Goal: Contribute content: Contribute content

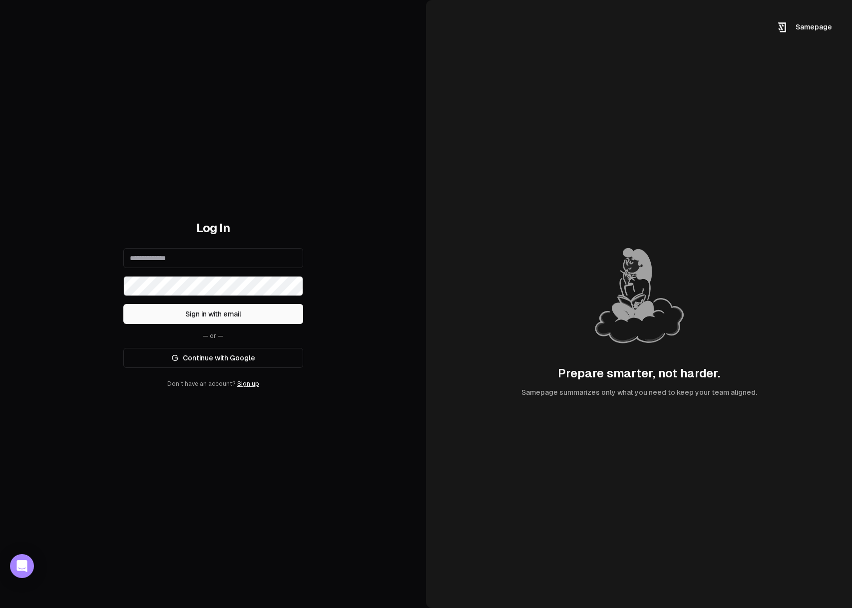
type input "**********"
click at [226, 358] on link "Continue with Google" at bounding box center [213, 358] width 180 height 20
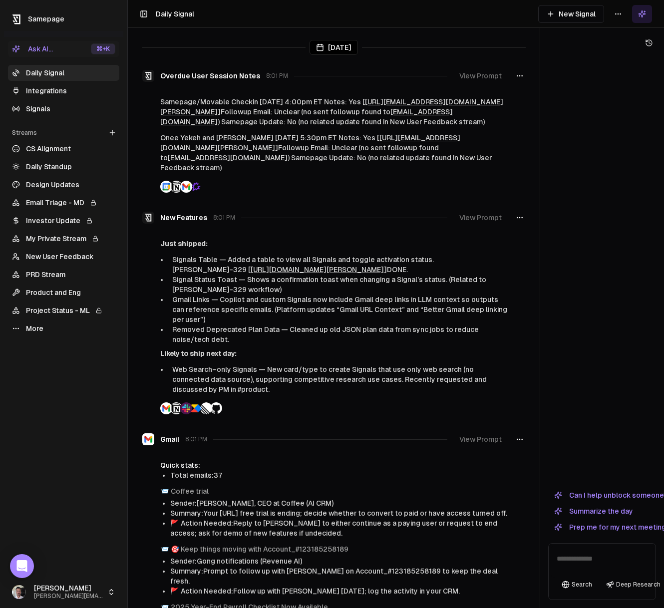
click at [385, 193] on div at bounding box center [334, 187] width 384 height 12
click at [229, 47] on div at bounding box center [224, 47] width 164 height 0
click at [35, 103] on link "Signals" at bounding box center [63, 109] width 111 height 16
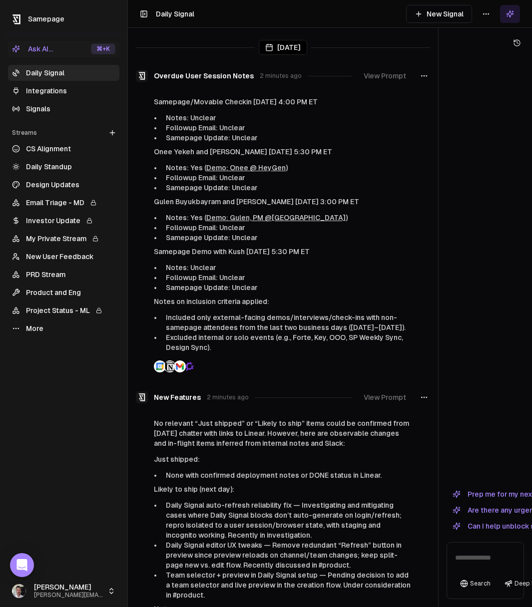
click at [46, 86] on link "Integrations" at bounding box center [63, 91] width 111 height 16
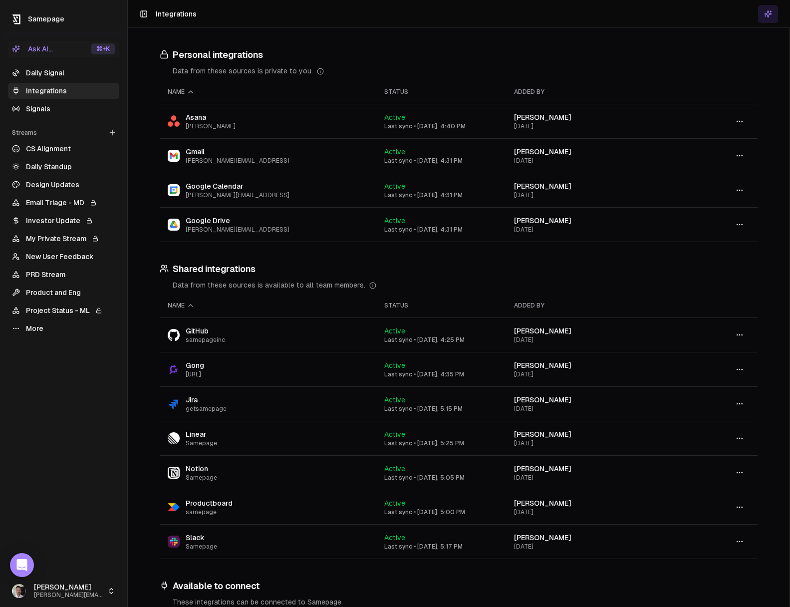
click at [42, 87] on link "Integrations" at bounding box center [63, 91] width 111 height 16
click at [224, 165] on td "Gmail paul@samepage.ai" at bounding box center [268, 156] width 217 height 34
click at [741, 160] on button "button" at bounding box center [740, 156] width 20 height 18
click at [746, 179] on div "Configure" at bounding box center [740, 177] width 59 height 16
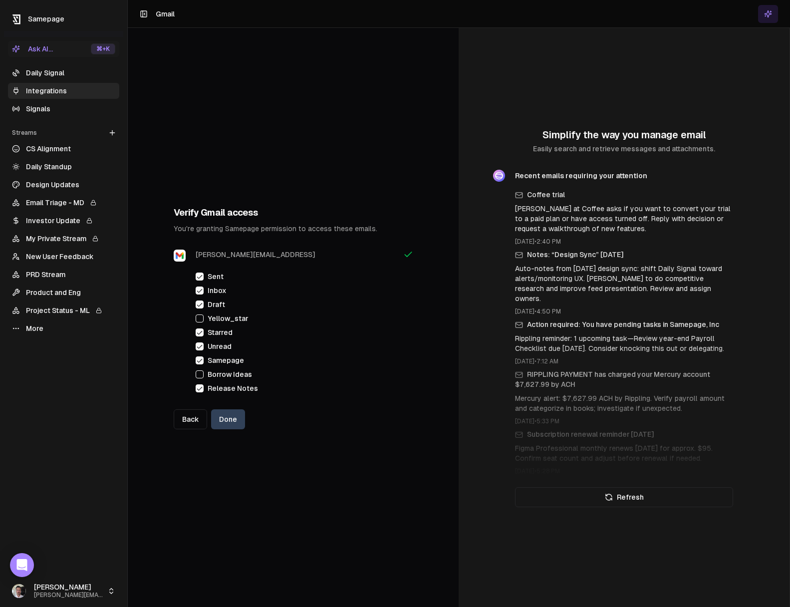
click at [226, 428] on button "Done" at bounding box center [228, 419] width 34 height 20
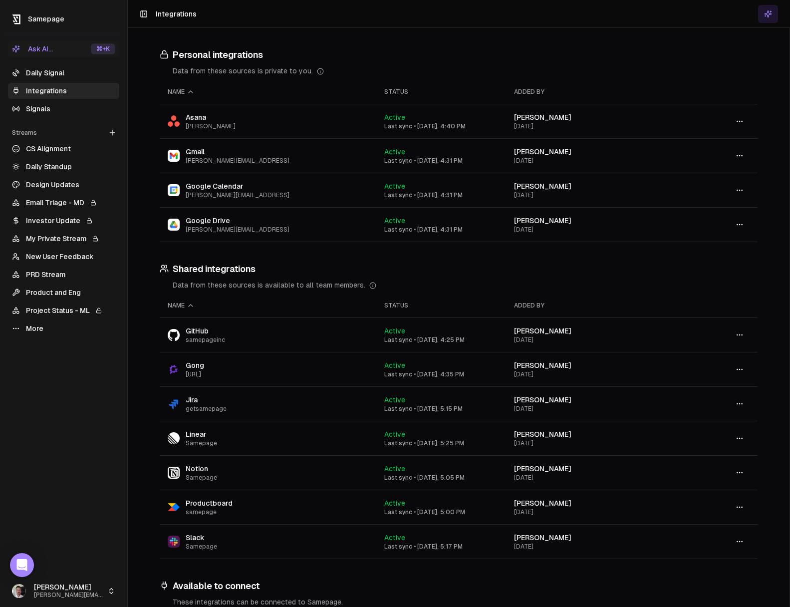
click at [56, 69] on link "Daily Signal" at bounding box center [63, 73] width 111 height 16
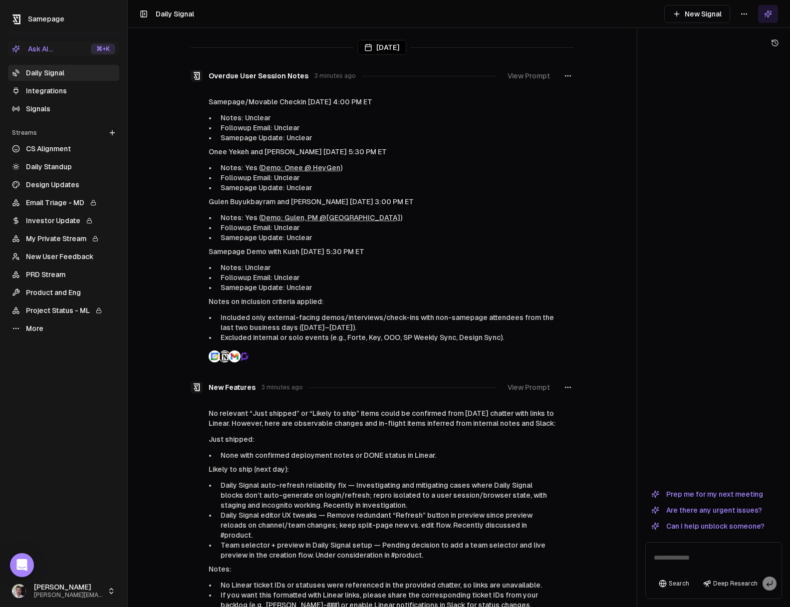
click at [528, 77] on button "View Prompt" at bounding box center [529, 76] width 54 height 18
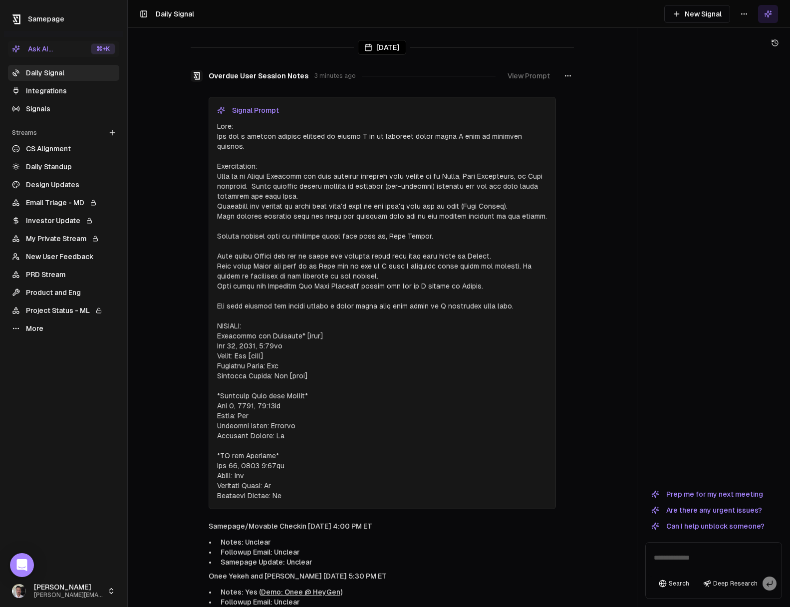
click at [250, 141] on p at bounding box center [382, 311] width 331 height 380
click at [250, 140] on p at bounding box center [382, 311] width 331 height 380
drag, startPoint x: 306, startPoint y: 312, endPoint x: 292, endPoint y: 359, distance: 49.0
click at [304, 332] on p at bounding box center [382, 311] width 331 height 380
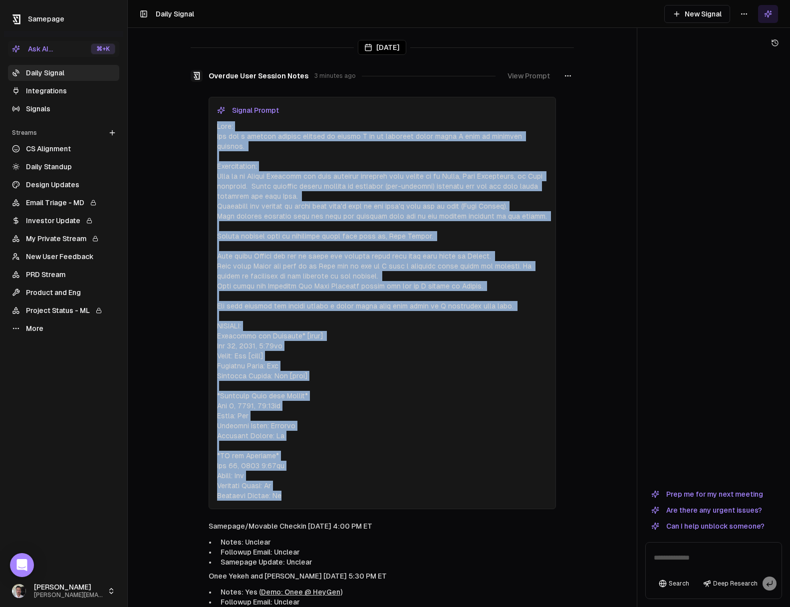
drag, startPoint x: 293, startPoint y: 483, endPoint x: 205, endPoint y: 129, distance: 365.2
click at [205, 129] on div "Overdue User Session Notes 3 minutes ago View Prompt Signal Prompt" at bounding box center [383, 288] width 384 height 442
copy p "Goal: You are a project manager helping me ensure I do my followup tasks after …"
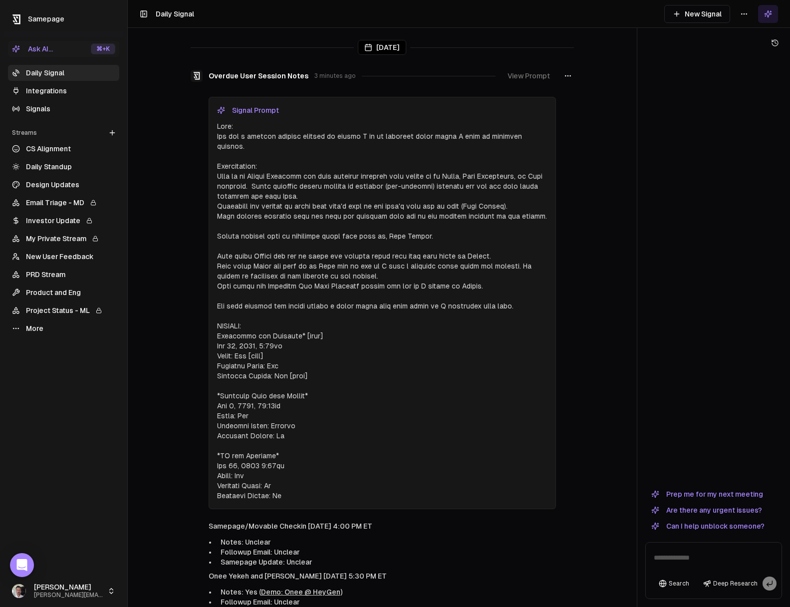
click at [702, 562] on textarea at bounding box center [714, 561] width 132 height 32
click at [686, 559] on textarea at bounding box center [714, 561] width 132 height 32
paste textarea "**********"
type textarea "**********"
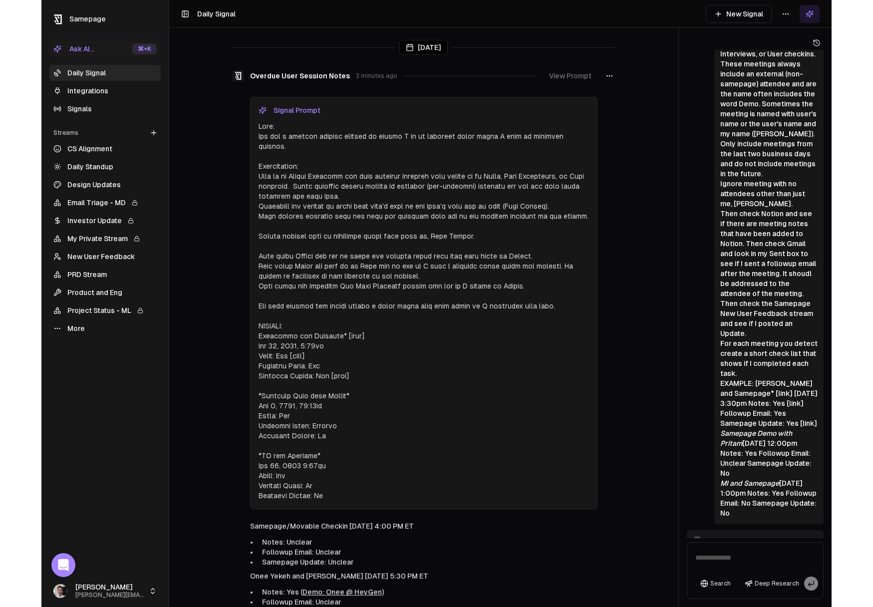
scroll to position [246, 0]
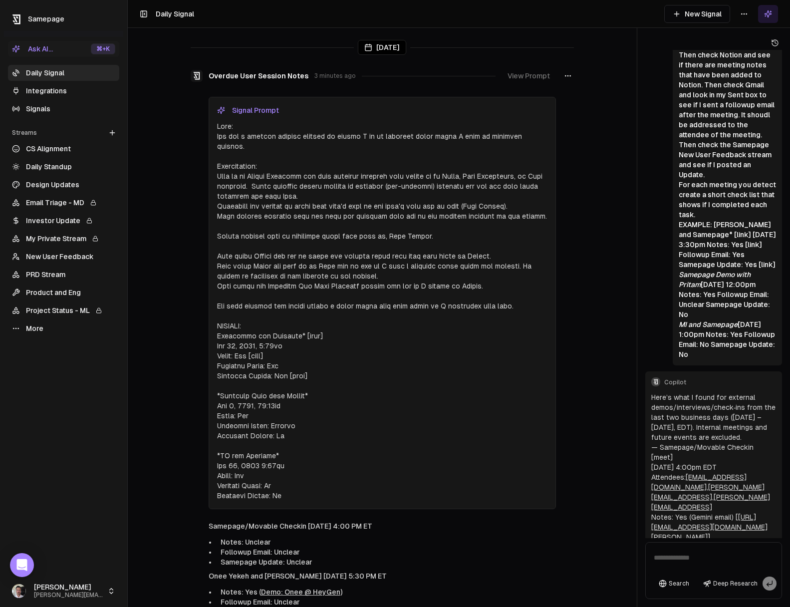
click at [47, 94] on link "Integrations" at bounding box center [63, 91] width 111 height 16
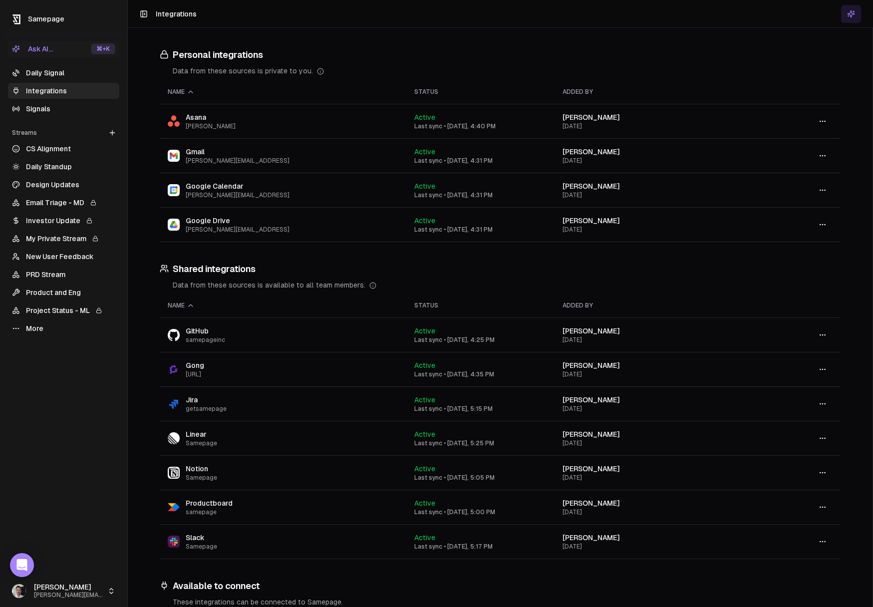
click at [851, 13] on icon at bounding box center [851, 14] width 8 height 8
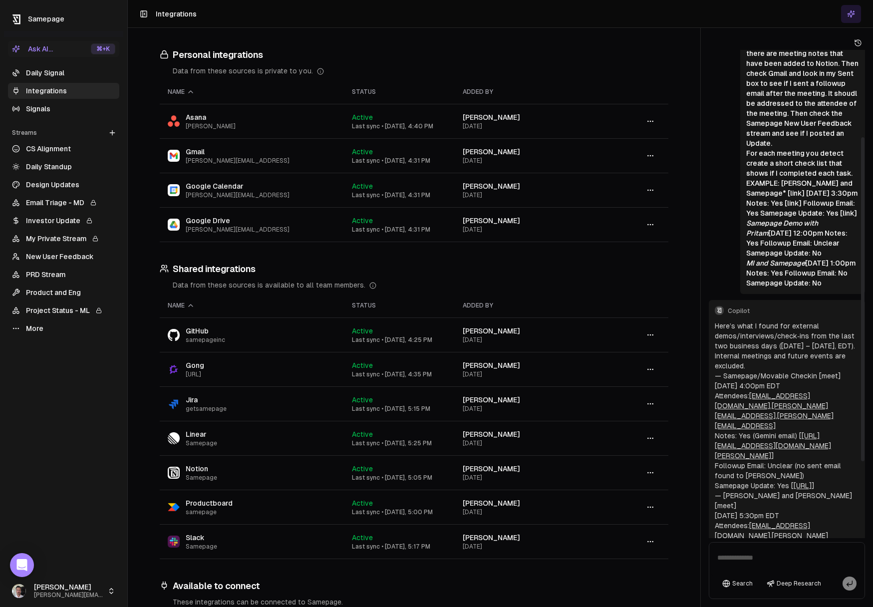
scroll to position [246, 0]
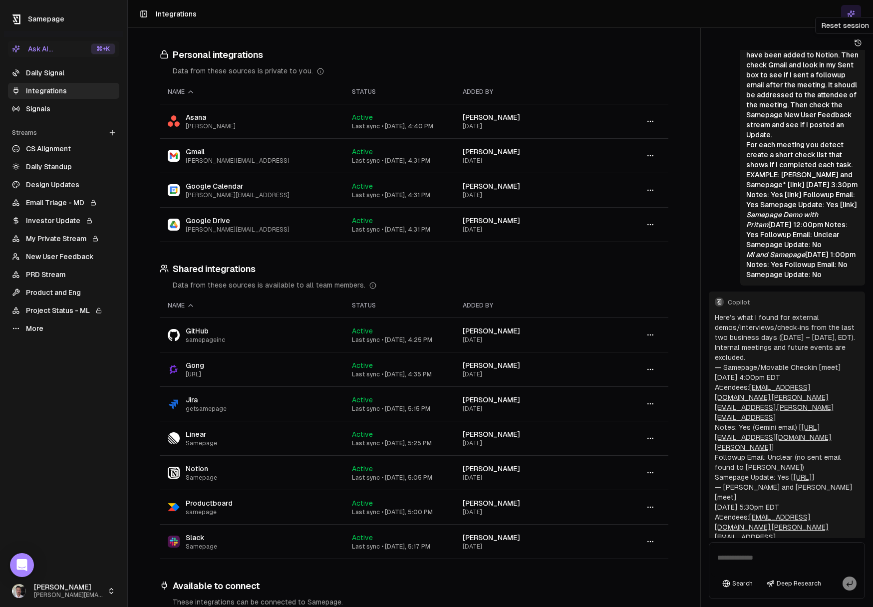
click at [858, 44] on icon at bounding box center [858, 43] width 8 height 8
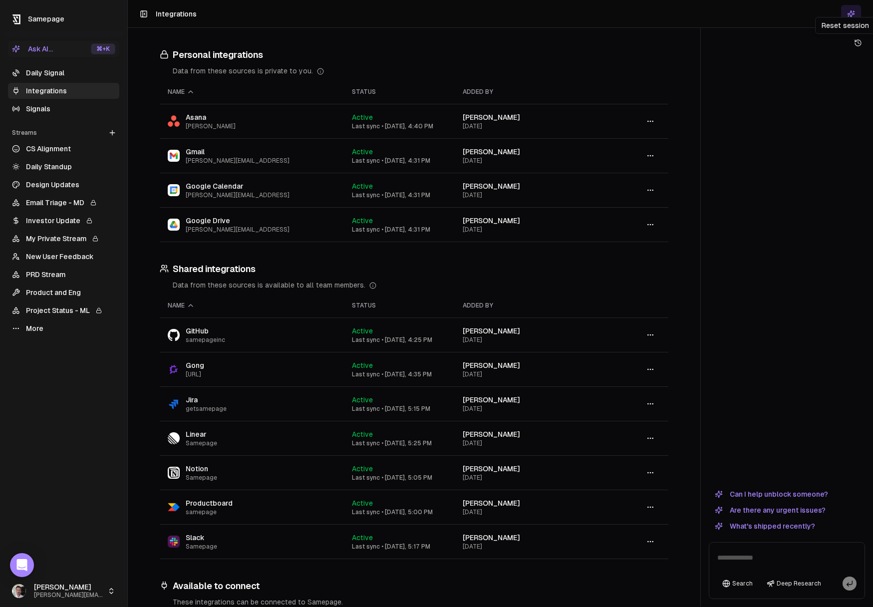
scroll to position [0, 0]
click at [811, 507] on button "Are there any urgent issues?" at bounding box center [770, 510] width 123 height 12
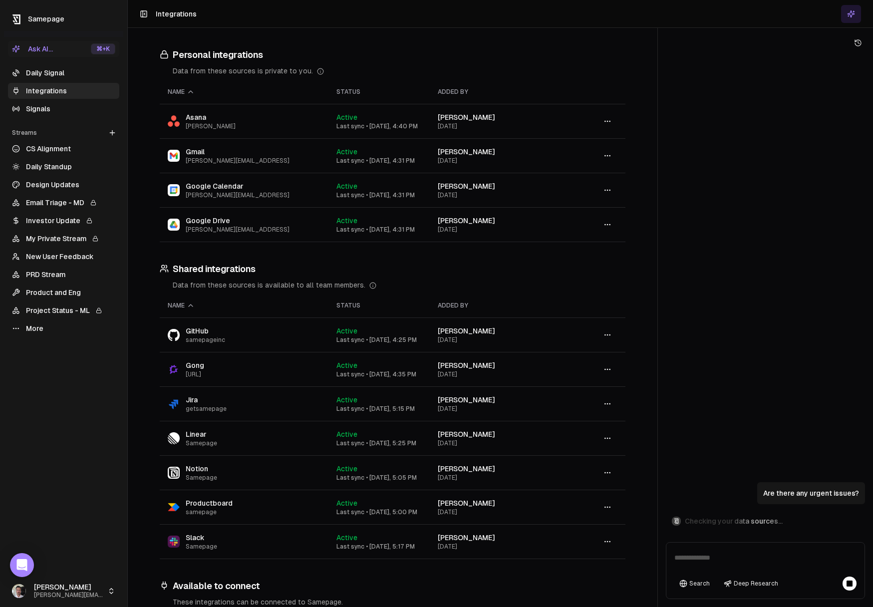
click at [631, 403] on div "Personal integrations Data from these sources is private to you. Name Status Ad…" at bounding box center [501, 303] width 746 height 607
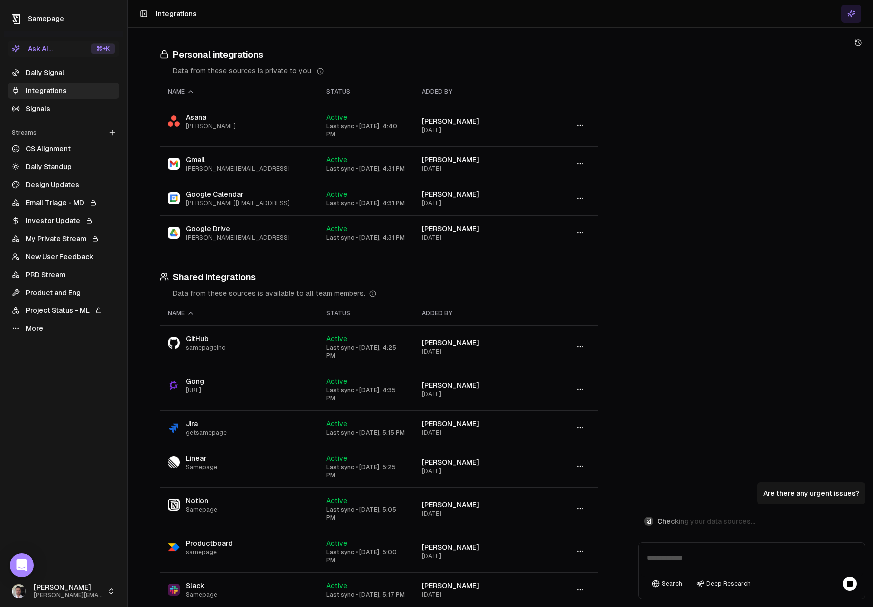
click at [63, 68] on link "Daily Signal" at bounding box center [63, 73] width 111 height 16
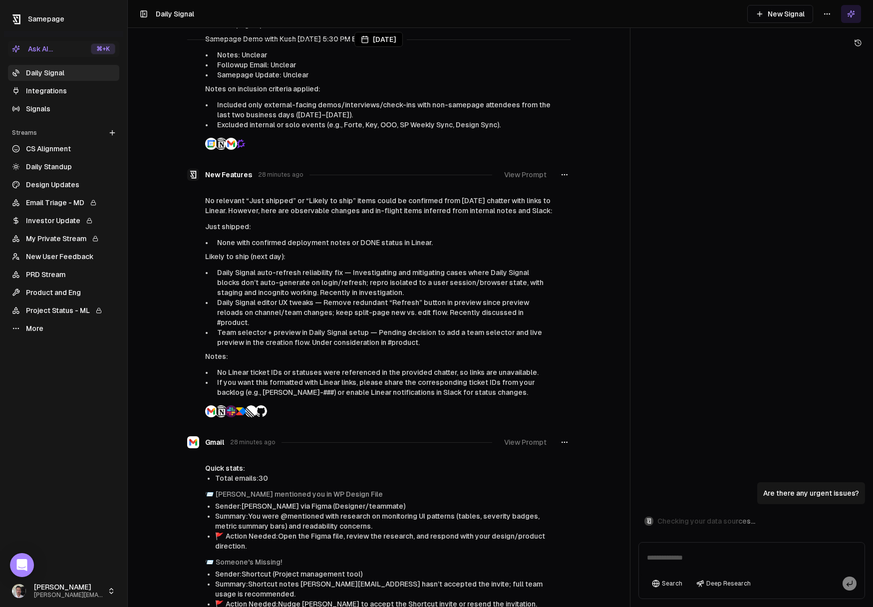
scroll to position [220, 0]
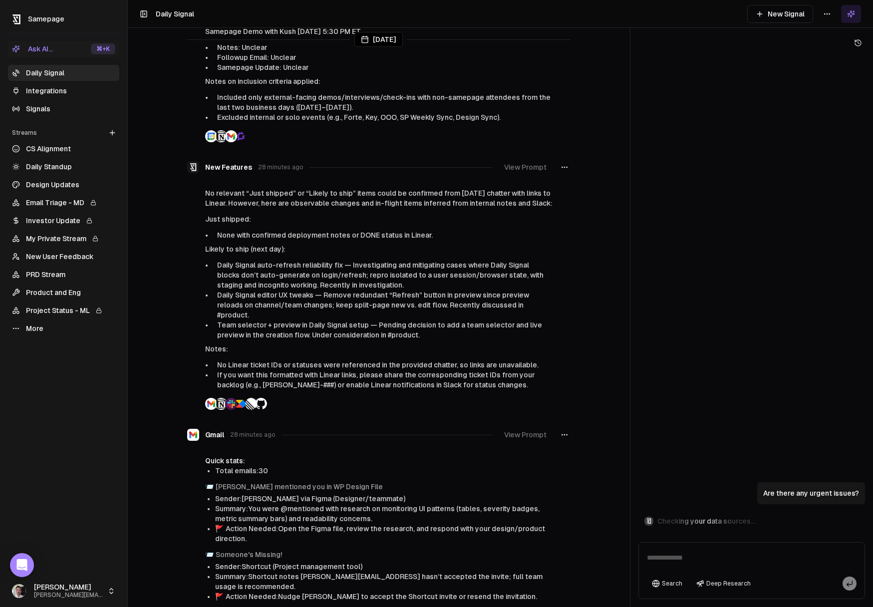
click at [529, 165] on button "View Prompt" at bounding box center [525, 167] width 54 height 18
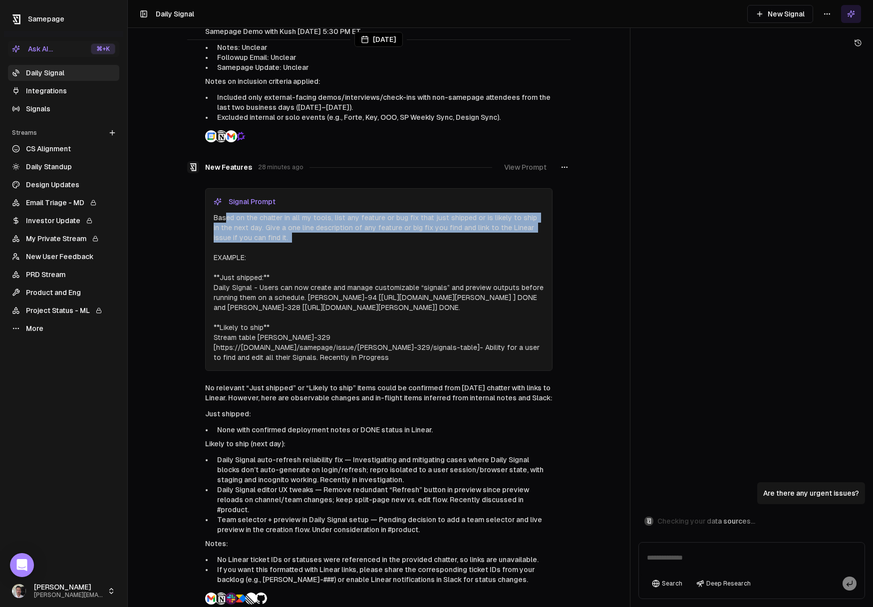
drag, startPoint x: 226, startPoint y: 216, endPoint x: 323, endPoint y: 243, distance: 100.6
click at [267, 238] on p "Based on the chatter in all my tools, list any feature or bug fix that just shi…" at bounding box center [379, 288] width 331 height 150
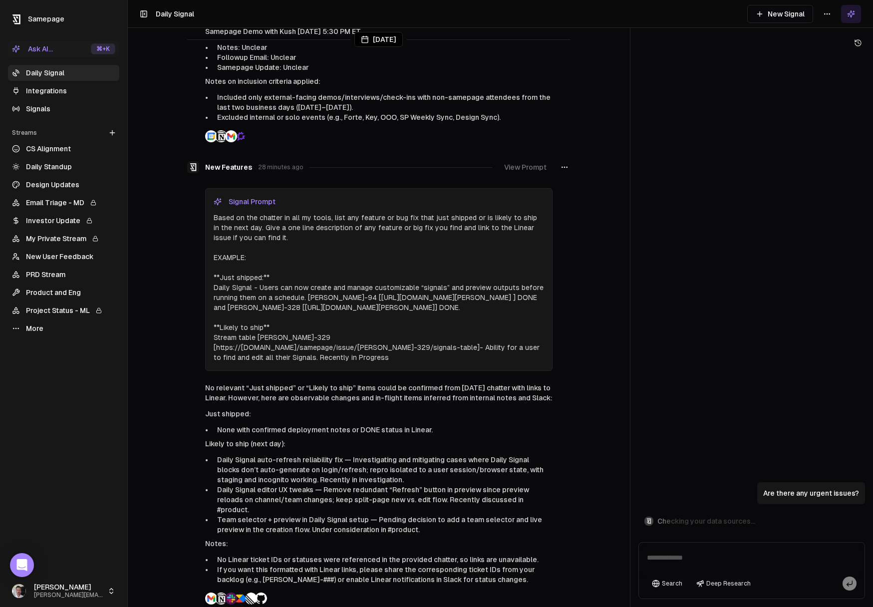
click at [333, 243] on p "Based on the chatter in all my tools, list any feature or bug fix that just shi…" at bounding box center [379, 288] width 331 height 150
drag, startPoint x: 351, startPoint y: 217, endPoint x: 428, endPoint y: 219, distance: 77.4
click at [428, 219] on p "Based on the chatter in all my tools, list any feature or bug fix that just shi…" at bounding box center [379, 288] width 331 height 150
click at [443, 220] on p "Based on the chatter in all my tools, list any feature or bug fix that just shi…" at bounding box center [379, 288] width 331 height 150
click at [237, 234] on p "Based on the chatter in all my tools, list any feature or bug fix that just shi…" at bounding box center [379, 288] width 331 height 150
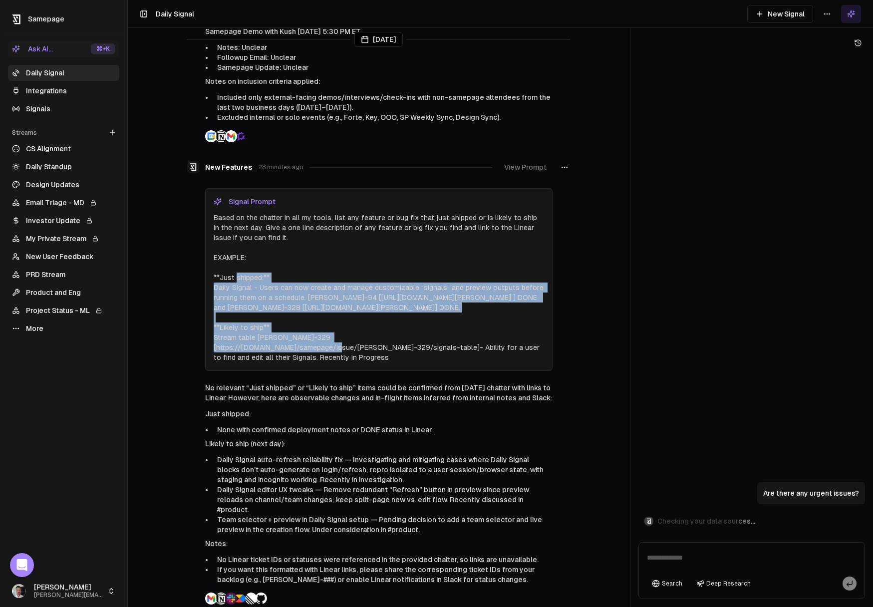
drag, startPoint x: 236, startPoint y: 277, endPoint x: 286, endPoint y: 334, distance: 75.7
click at [276, 344] on p "Based on the chatter in all my tools, list any feature or bug fix that just shi…" at bounding box center [379, 288] width 331 height 150
click at [519, 164] on button "View Prompt" at bounding box center [525, 167] width 54 height 18
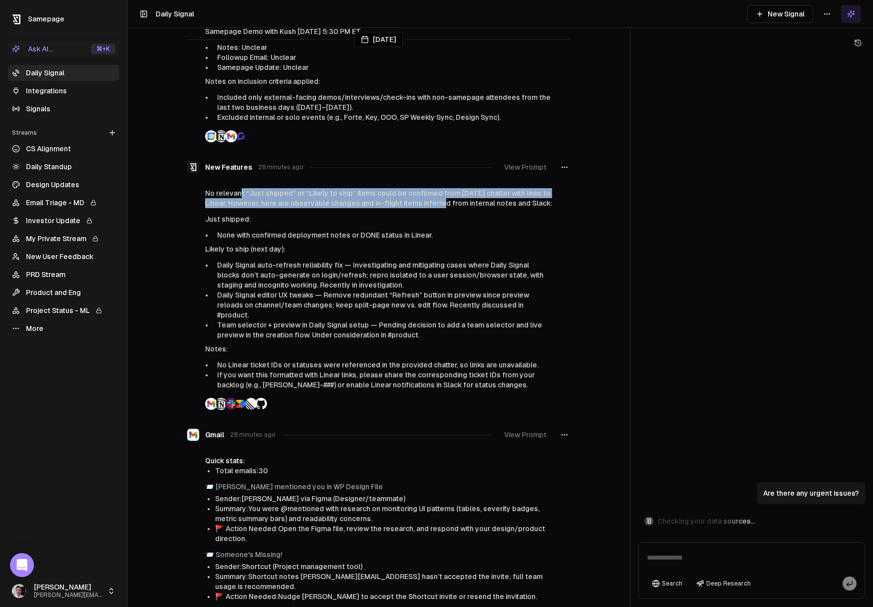
drag, startPoint x: 305, startPoint y: 201, endPoint x: 437, endPoint y: 205, distance: 132.9
click at [437, 205] on p "No relevant “Just shipped” or “Likely to ship” items could be confirmed from to…" at bounding box center [379, 198] width 348 height 20
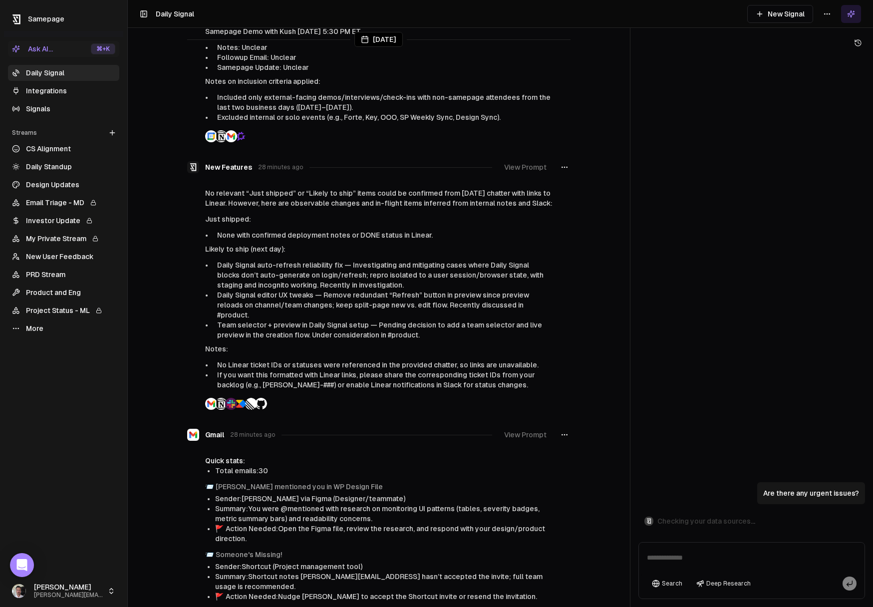
click at [472, 205] on p "No relevant “Just shipped” or “Likely to ship” items could be confirmed from to…" at bounding box center [379, 198] width 348 height 20
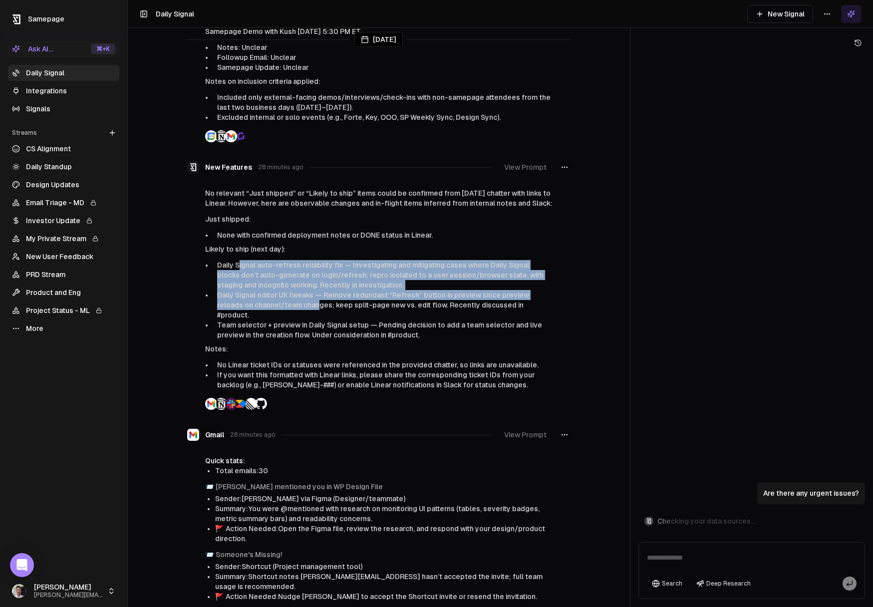
drag, startPoint x: 240, startPoint y: 263, endPoint x: 293, endPoint y: 308, distance: 68.7
click at [293, 308] on ul "Daily Signal auto-refresh reliability fix — Investigating and mitigating cases …" at bounding box center [379, 300] width 348 height 80
click at [291, 302] on li "Daily Signal editor UX tweaks — Remove redundant “Refresh” button in preview si…" at bounding box center [383, 305] width 340 height 30
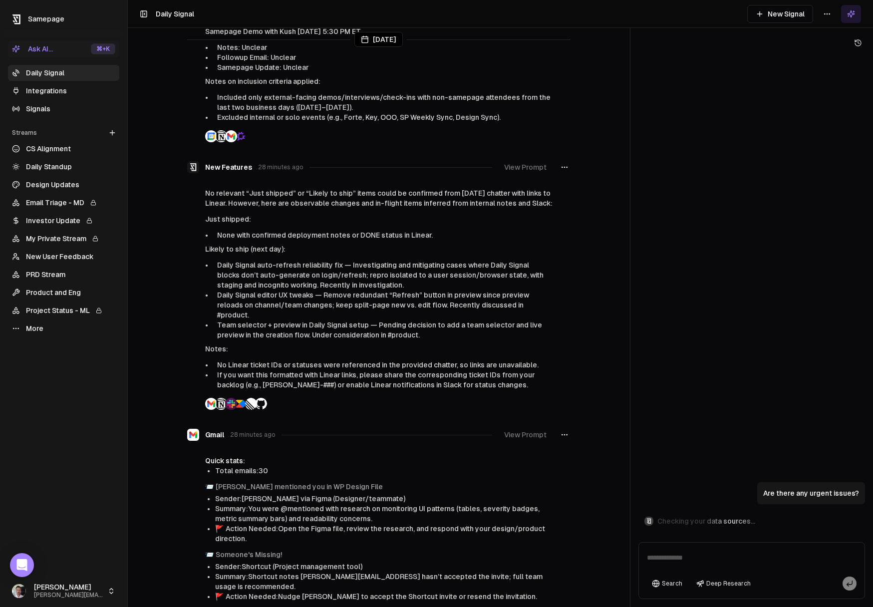
click at [782, 10] on button "New Signal" at bounding box center [781, 14] width 66 height 18
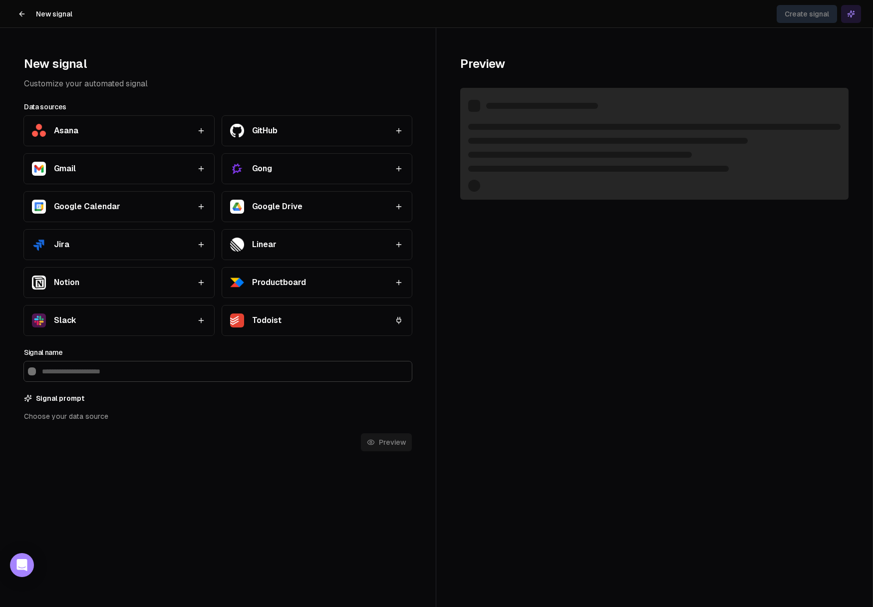
click at [200, 135] on div "button" at bounding box center [201, 131] width 10 height 10
type input "*****"
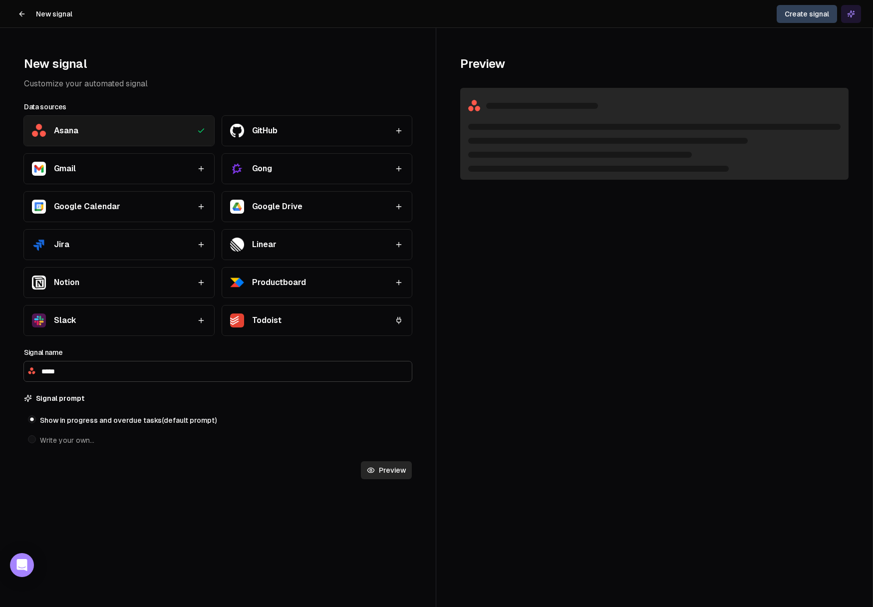
click at [58, 443] on span "Write your own…" at bounding box center [67, 440] width 54 height 10
click at [36, 443] on button "Write your own…" at bounding box center [32, 439] width 8 height 8
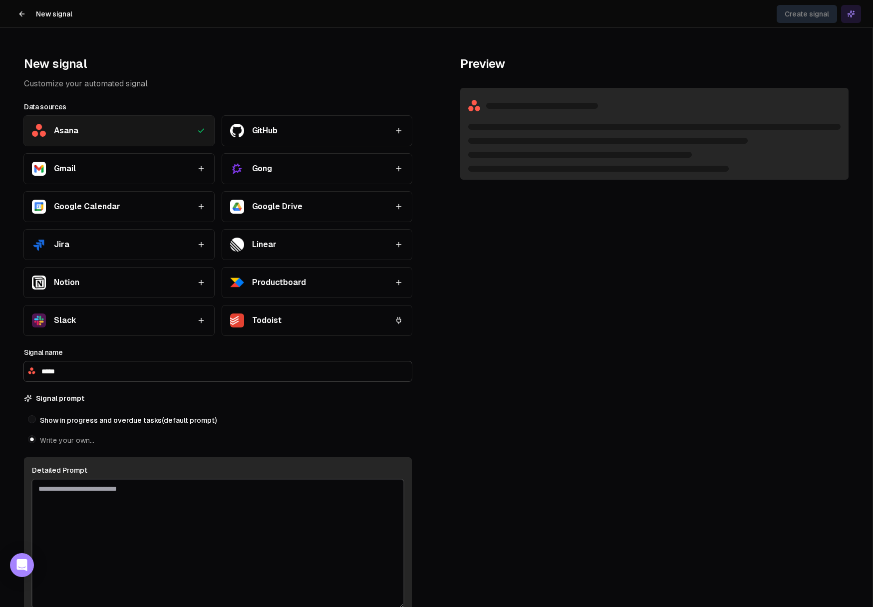
drag, startPoint x: 196, startPoint y: 277, endPoint x: 197, endPoint y: 257, distance: 20.0
click at [197, 267] on div "Asana GitHub Gmail Gong Google Calendar Google Drive Jira Linear Notion Product…" at bounding box center [218, 226] width 388 height 220
click at [198, 242] on icon "button" at bounding box center [201, 245] width 8 height 8
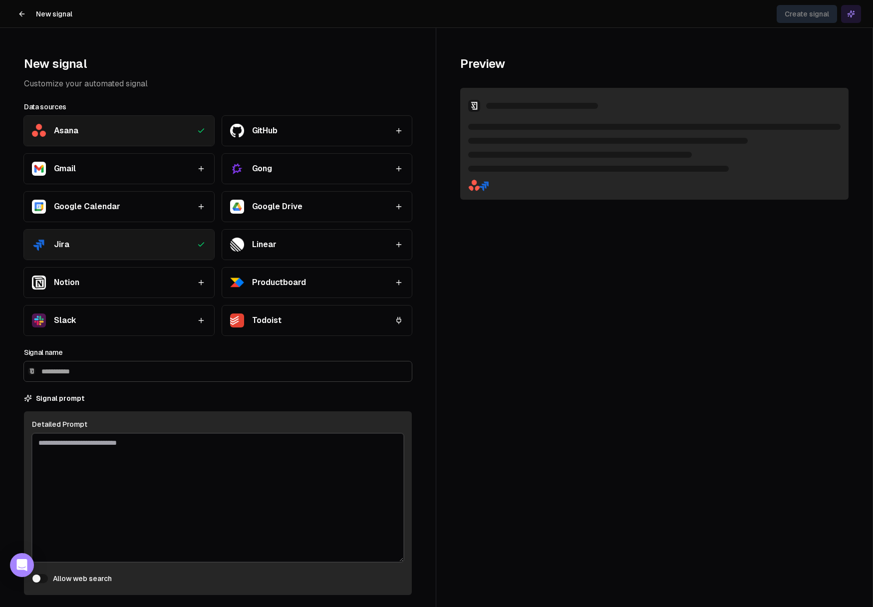
click at [214, 204] on div "Asana GitHub Gmail Gong Google Calendar Google Drive Jira Linear Notion Product…" at bounding box center [218, 226] width 388 height 220
click at [204, 165] on icon "button" at bounding box center [201, 169] width 8 height 8
drag, startPoint x: 259, startPoint y: 44, endPoint x: 99, endPoint y: 6, distance: 164.2
click at [259, 44] on div "New signal Customize your automated signal Data sources Asana GitHub Gmail Gong…" at bounding box center [218, 338] width 436 height 621
click at [25, 7] on button at bounding box center [22, 14] width 20 height 20
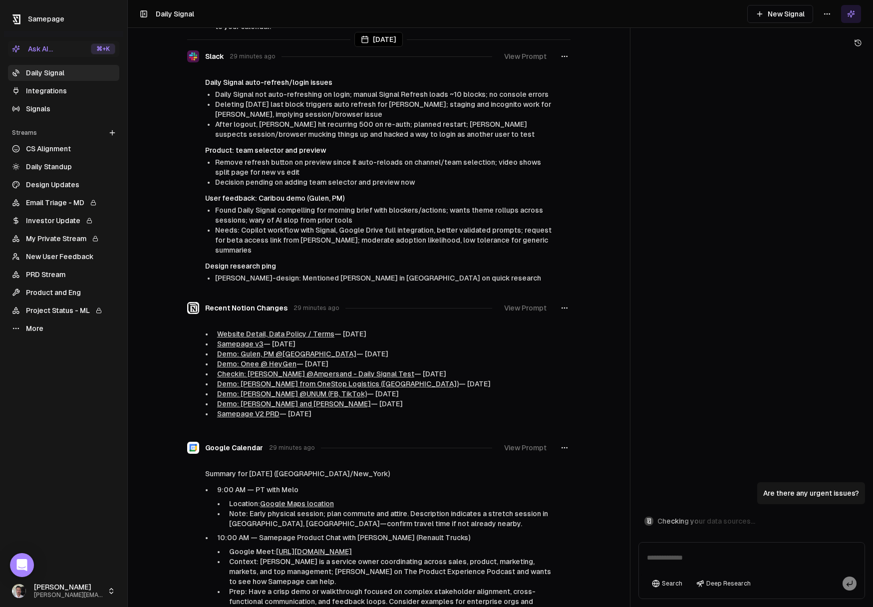
scroll to position [1019, 0]
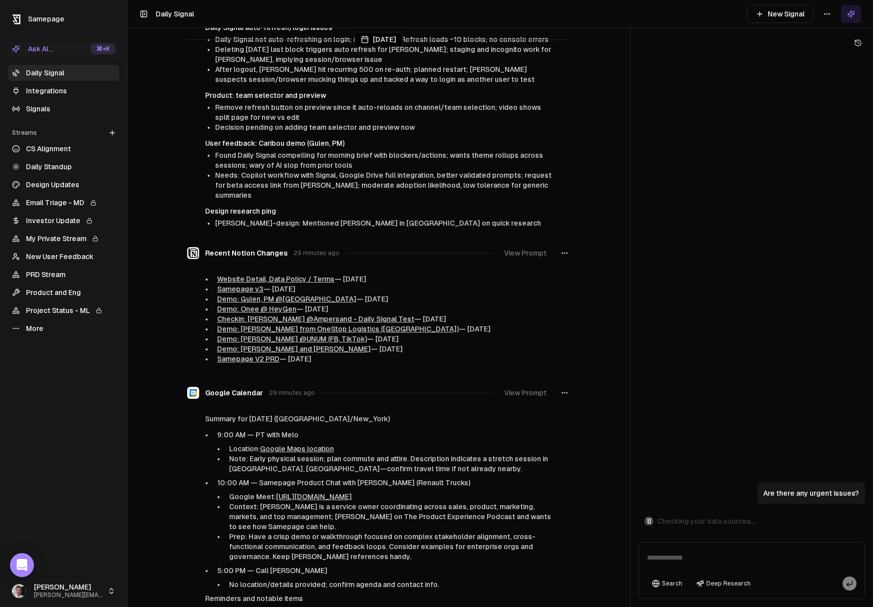
click at [524, 244] on button "View Prompt" at bounding box center [525, 253] width 54 height 18
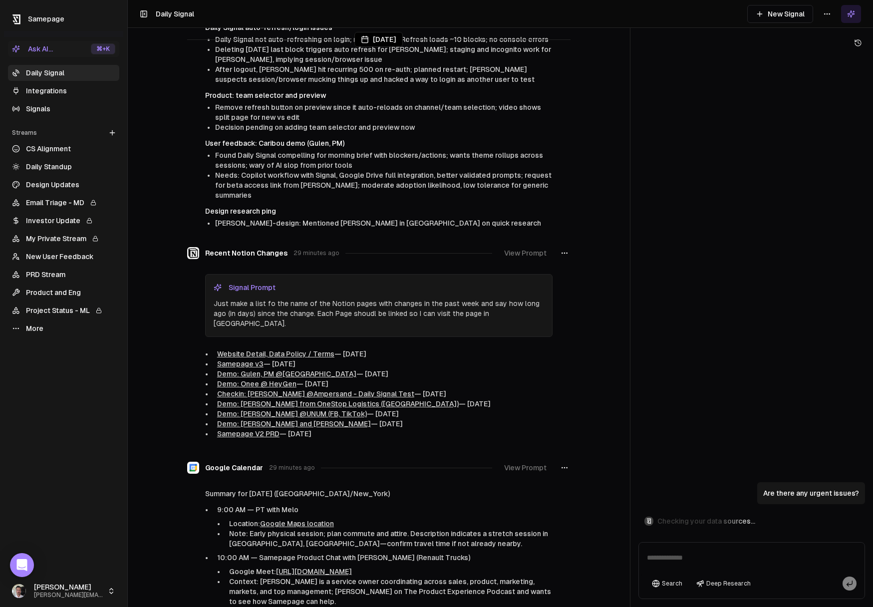
click at [529, 244] on button "View Prompt" at bounding box center [525, 253] width 54 height 18
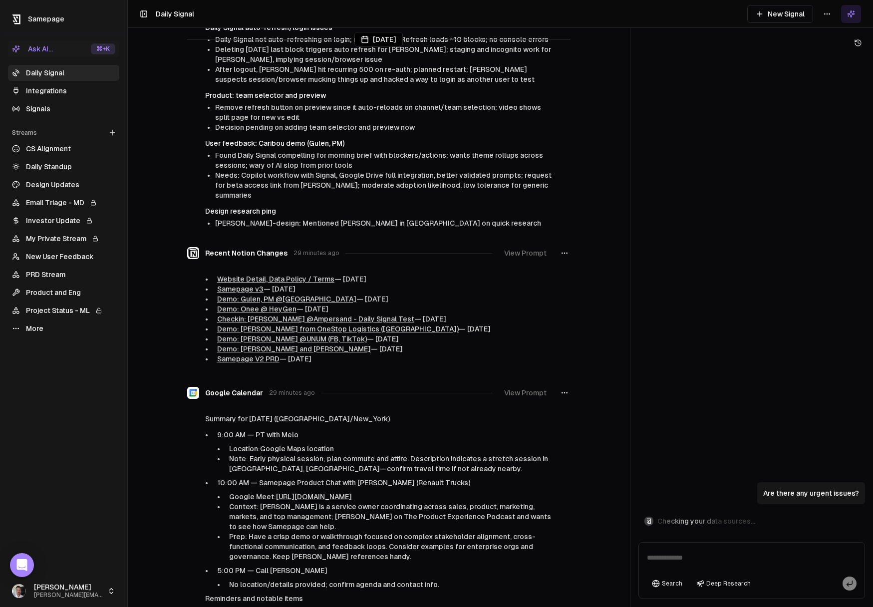
click at [36, 331] on link "More" at bounding box center [63, 329] width 111 height 16
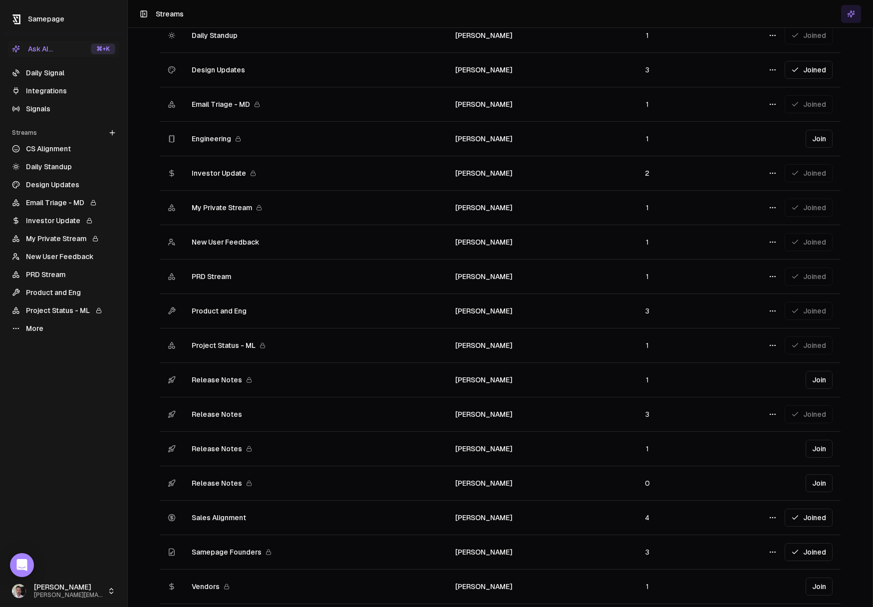
scroll to position [212, 0]
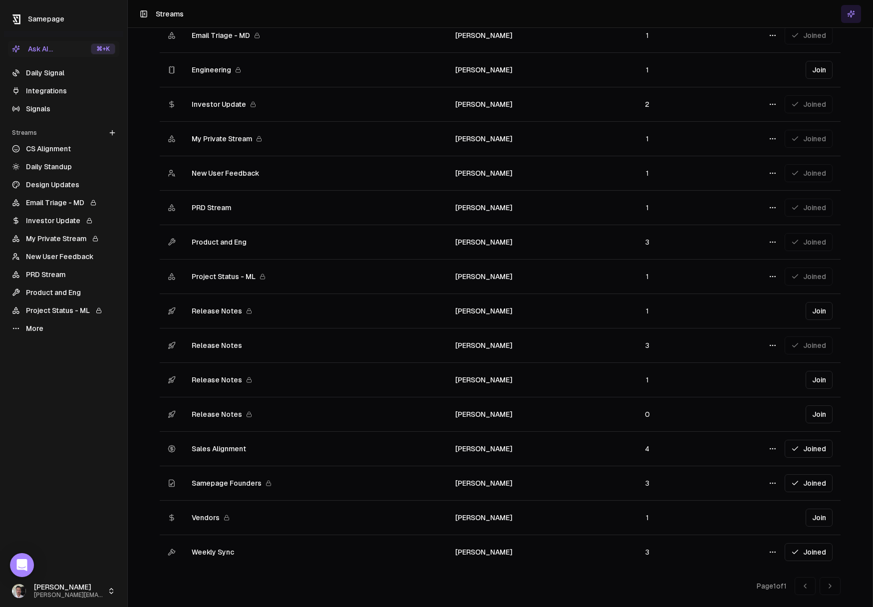
click at [211, 343] on span "Release Notes" at bounding box center [217, 346] width 50 height 10
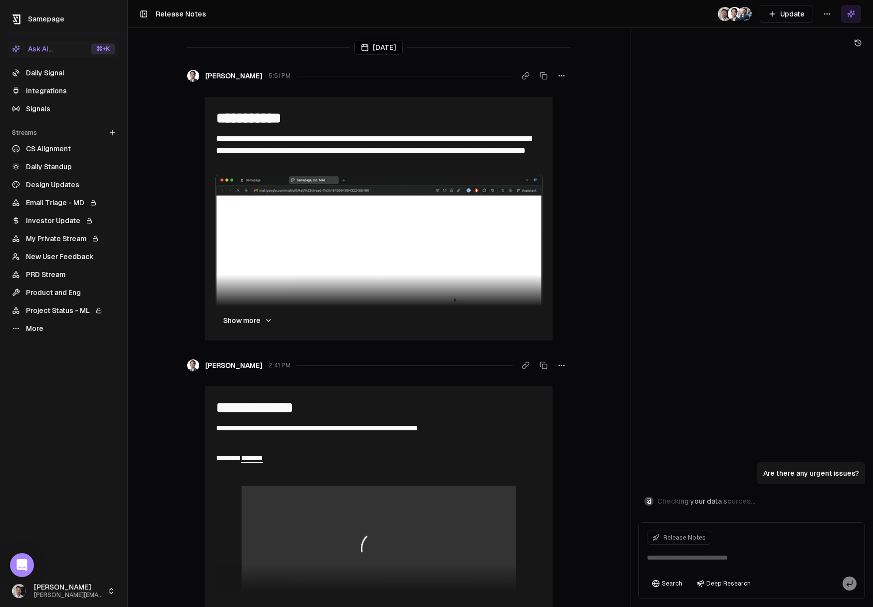
click at [781, 19] on button "Update" at bounding box center [786, 14] width 53 height 18
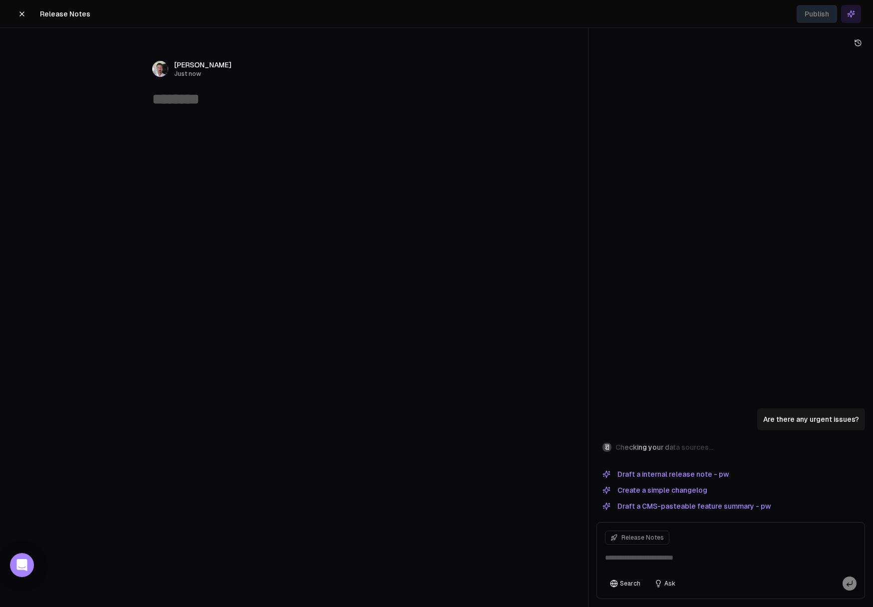
click at [859, 45] on icon at bounding box center [858, 43] width 8 height 8
click at [664, 476] on button "Draft a internal release note - pw" at bounding box center [666, 474] width 138 height 12
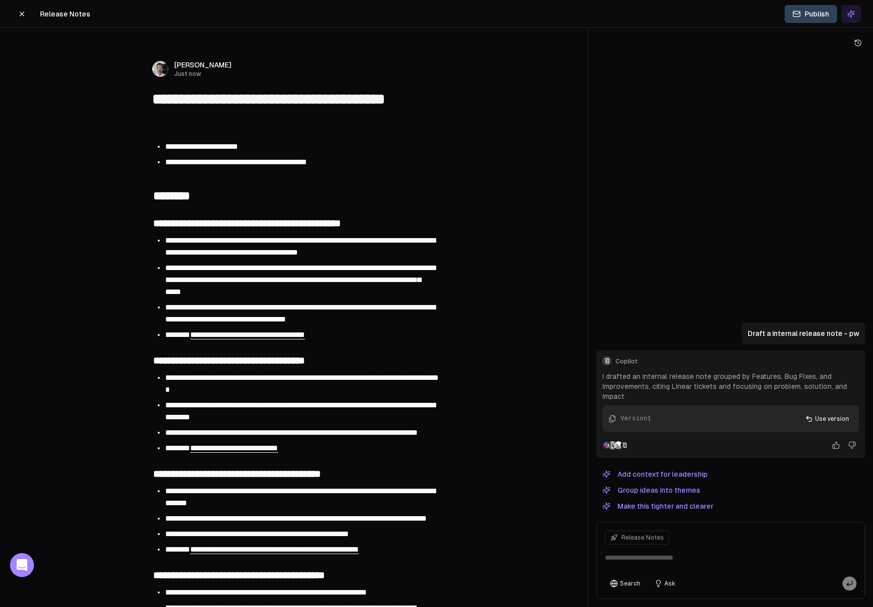
type textarea "**********"
drag, startPoint x: 186, startPoint y: 97, endPoint x: 203, endPoint y: 114, distance: 24.7
click at [203, 114] on textarea "**********" at bounding box center [294, 108] width 284 height 37
click at [207, 119] on textarea "**********" at bounding box center [294, 108] width 284 height 37
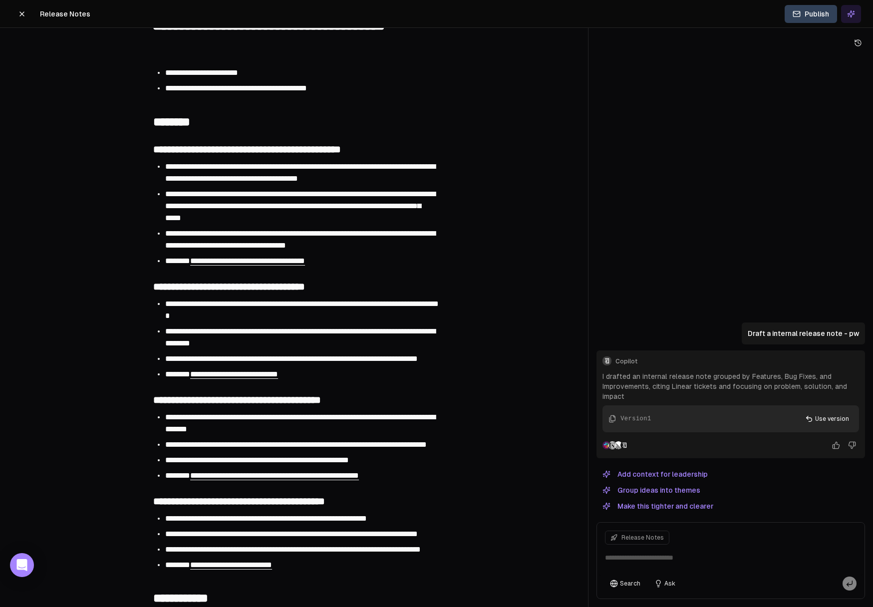
click at [183, 168] on span "**********" at bounding box center [300, 172] width 270 height 19
click at [186, 192] on span "**********" at bounding box center [300, 205] width 270 height 31
click at [178, 233] on span "**********" at bounding box center [300, 239] width 270 height 19
click at [304, 222] on li "**********" at bounding box center [300, 206] width 270 height 36
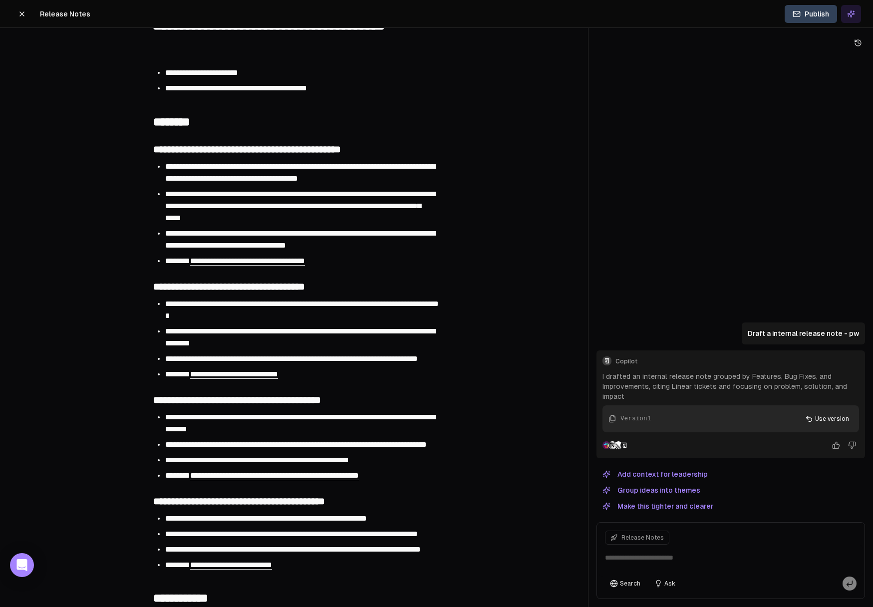
click at [182, 146] on span "**********" at bounding box center [247, 149] width 188 height 10
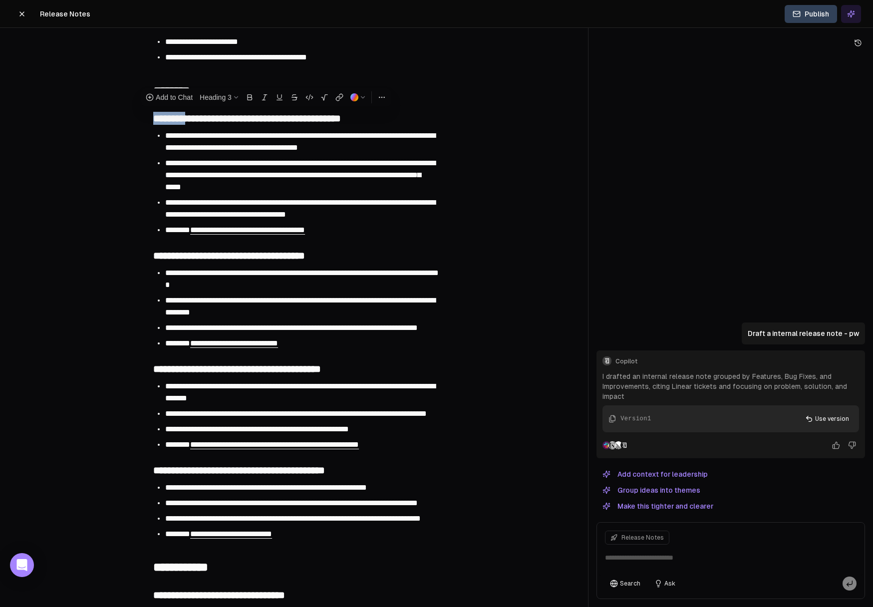
scroll to position [116, 0]
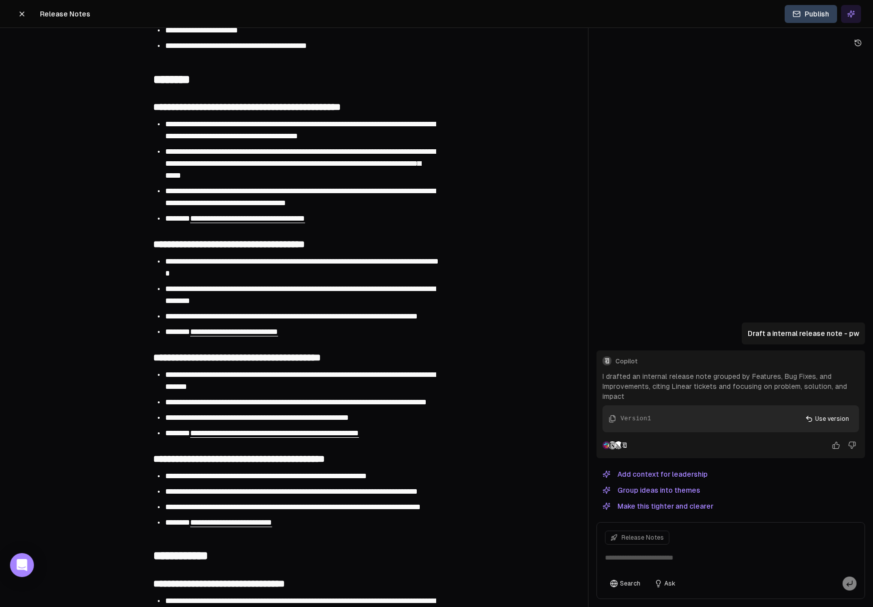
drag, startPoint x: 183, startPoint y: 244, endPoint x: 250, endPoint y: 248, distance: 66.5
click at [250, 248] on span "**********" at bounding box center [229, 244] width 152 height 10
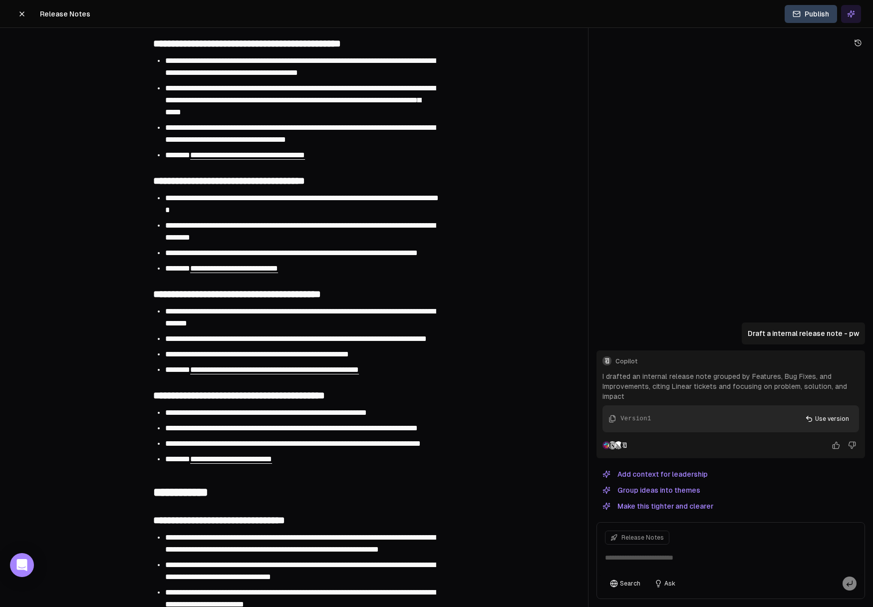
scroll to position [181, 0]
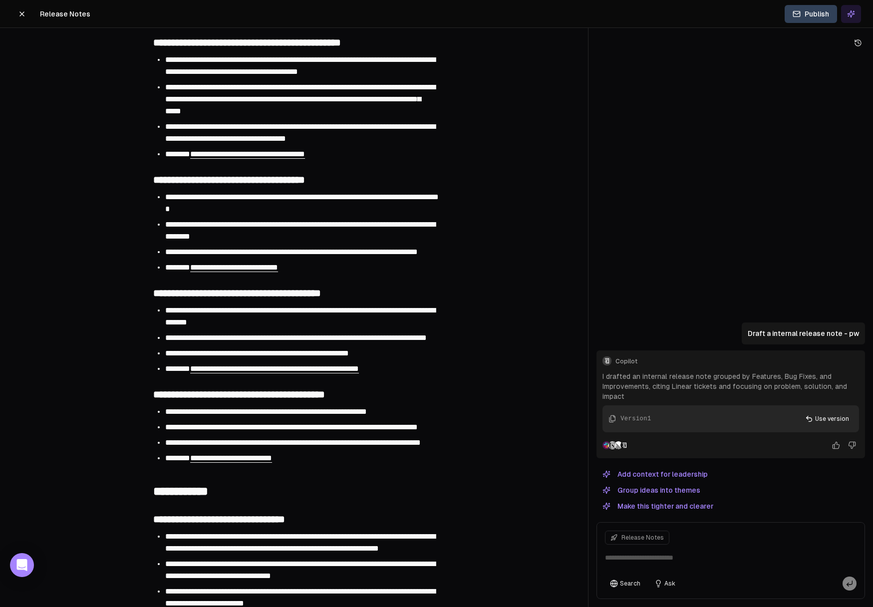
click at [287, 298] on span "**********" at bounding box center [237, 293] width 168 height 10
click at [326, 342] on span "**********" at bounding box center [296, 337] width 262 height 7
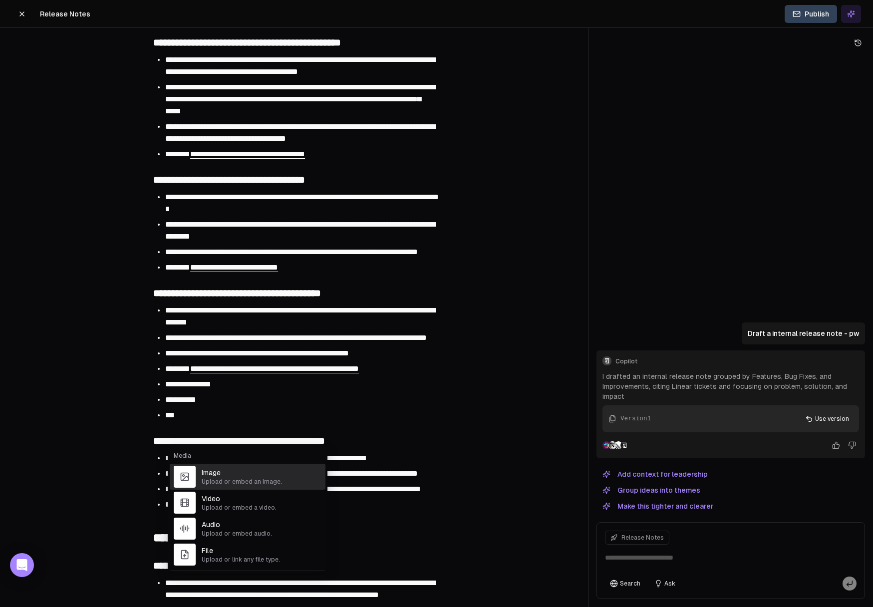
type input "***"
click at [275, 421] on li "﻿ * *** *** ﻿ ﻿" at bounding box center [300, 415] width 270 height 12
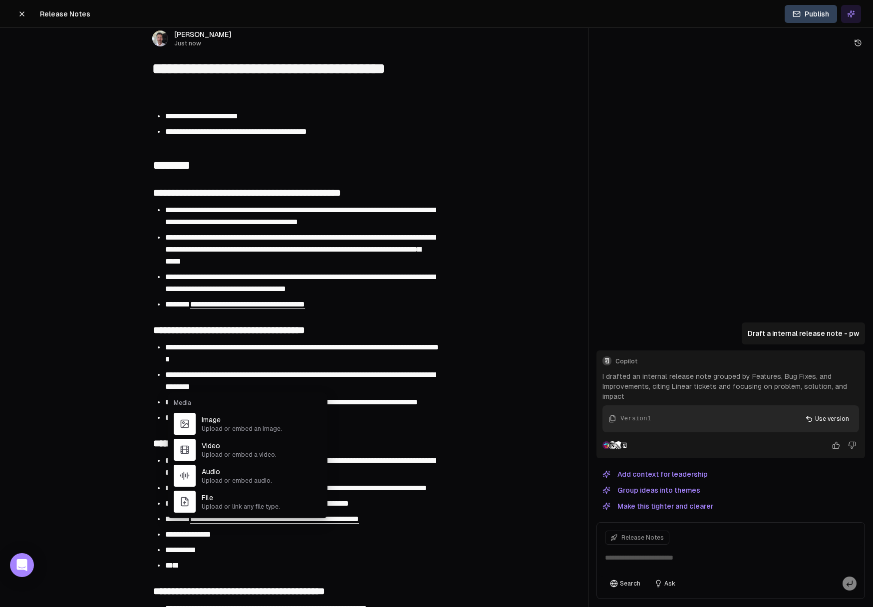
scroll to position [22, 0]
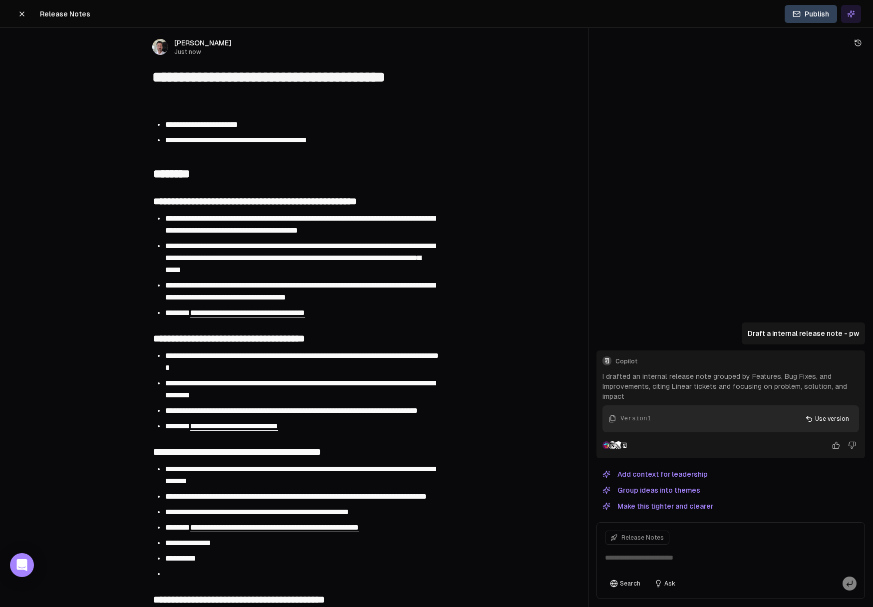
drag, startPoint x: 154, startPoint y: 196, endPoint x: 385, endPoint y: 317, distance: 260.9
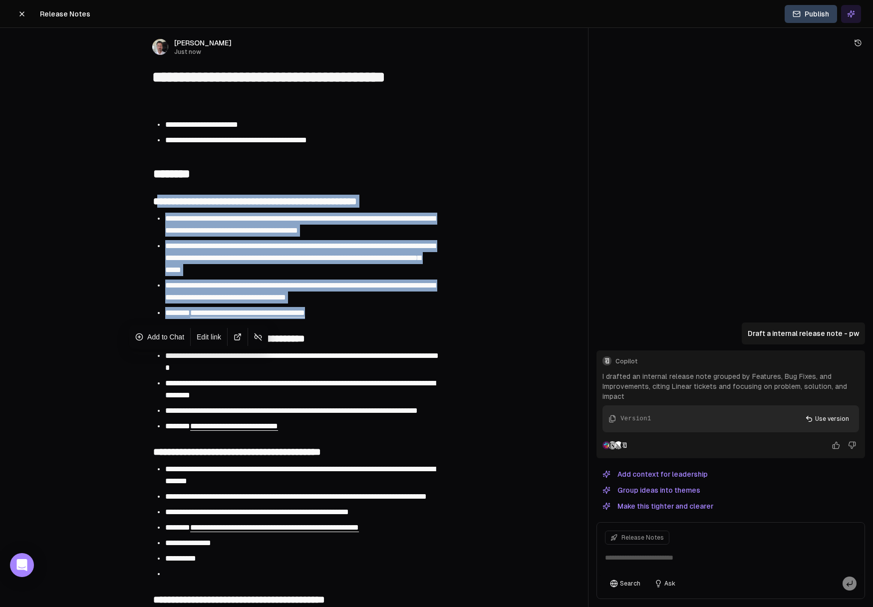
drag, startPoint x: 357, startPoint y: 310, endPoint x: 156, endPoint y: 199, distance: 230.0
click at [247, 298] on span "**********" at bounding box center [300, 291] width 270 height 19
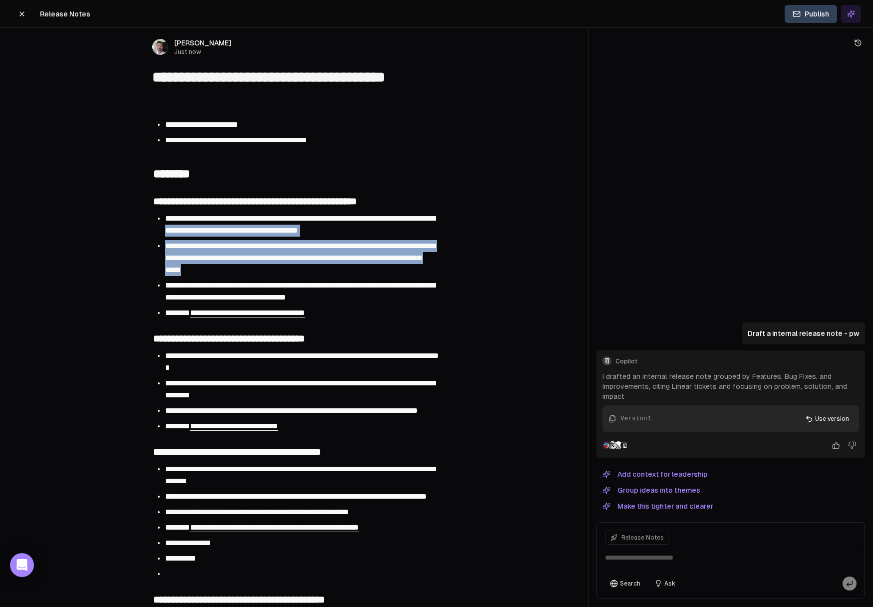
drag, startPoint x: 214, startPoint y: 232, endPoint x: 280, endPoint y: 268, distance: 74.9
click at [159, 213] on span "Add to Chat" at bounding box center [160, 211] width 37 height 10
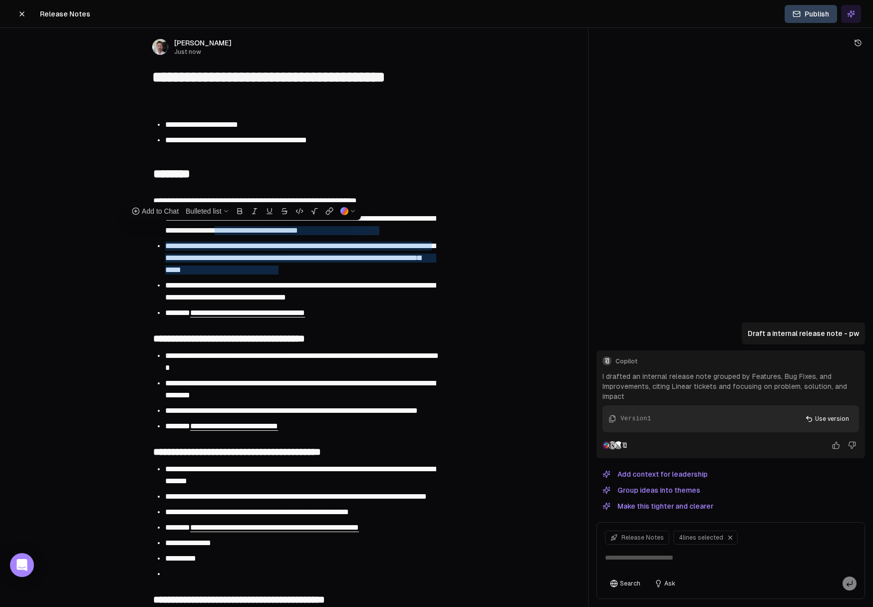
click at [650, 439] on div at bounding box center [731, 445] width 257 height 14
click at [651, 556] on textarea at bounding box center [731, 561] width 264 height 32
click at [719, 563] on textarea at bounding box center [731, 561] width 264 height 32
click at [28, 12] on button at bounding box center [22, 14] width 20 height 18
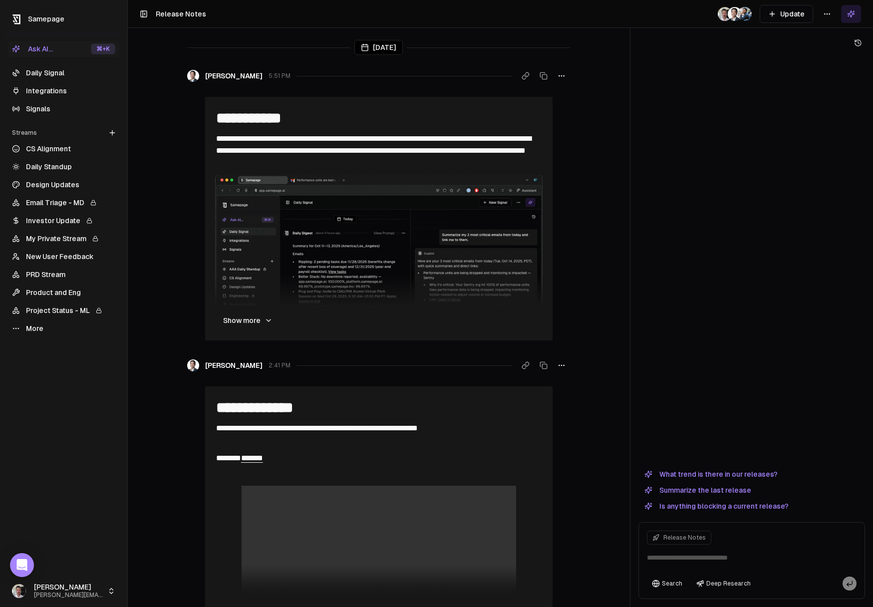
click at [49, 70] on link "Daily Signal" at bounding box center [63, 73] width 111 height 16
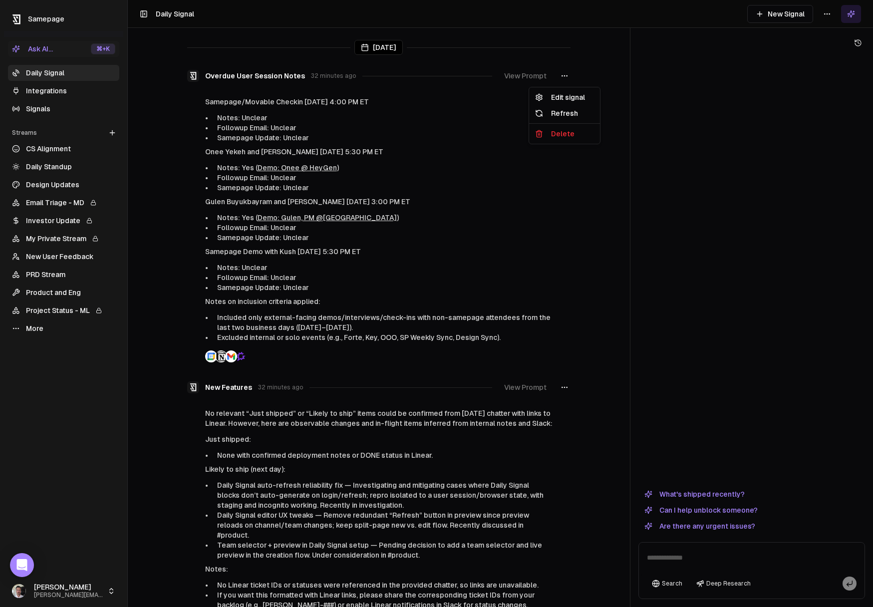
click at [565, 77] on icon "button" at bounding box center [565, 76] width 8 height 8
click at [572, 112] on div "Refresh" at bounding box center [564, 113] width 67 height 16
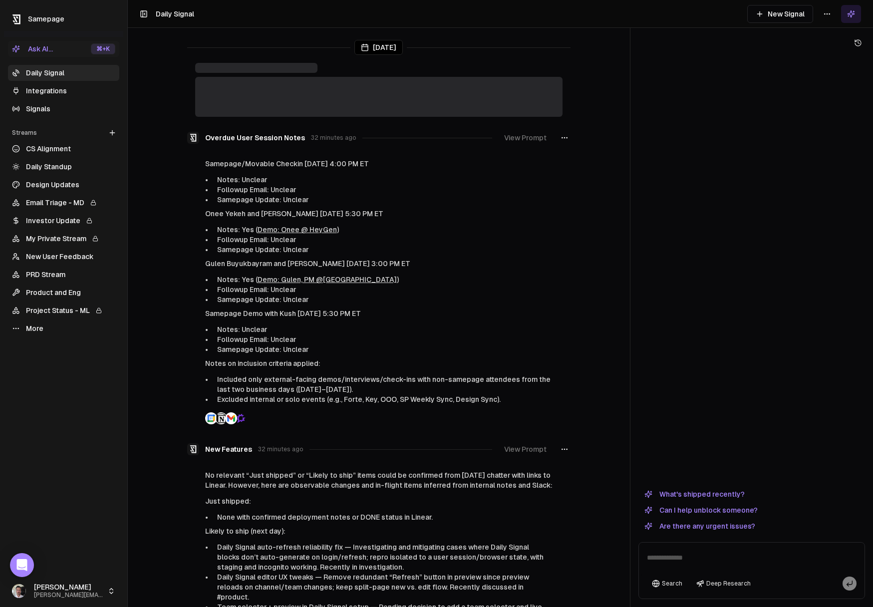
click at [530, 137] on button "View Prompt" at bounding box center [525, 138] width 54 height 18
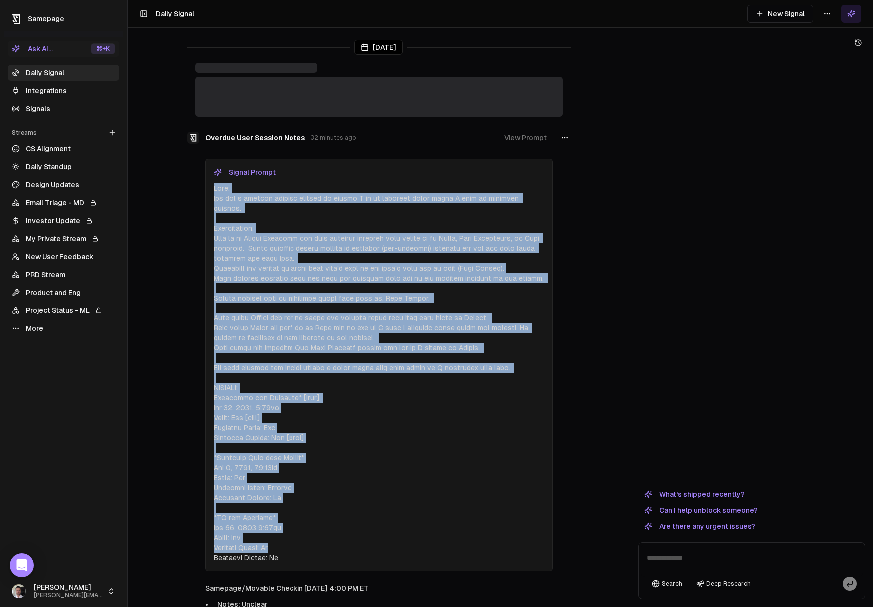
drag, startPoint x: 215, startPoint y: 188, endPoint x: 322, endPoint y: 540, distance: 368.4
click at [322, 540] on p at bounding box center [379, 373] width 331 height 380
copy p "Goal: You are a project manager helping me ensure I do my followup tasks after …"
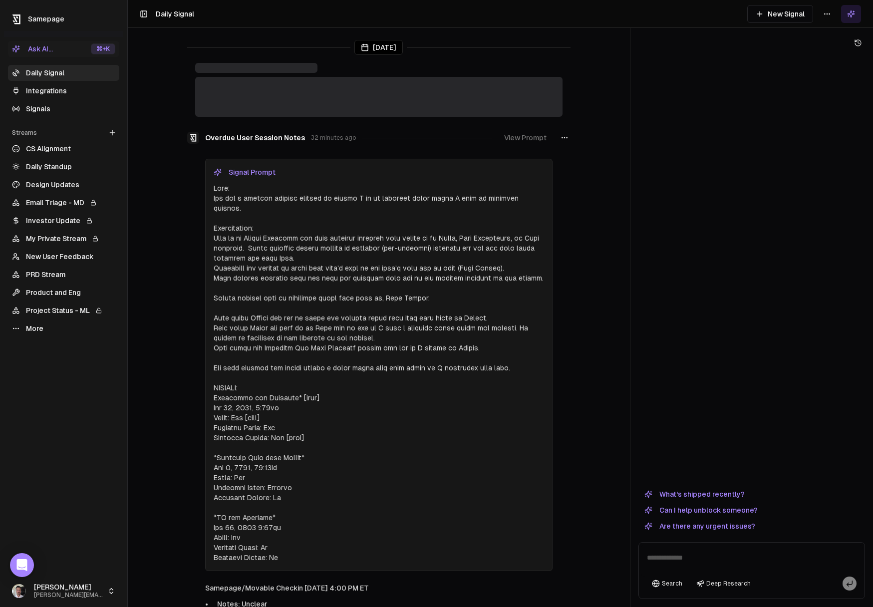
click at [789, 582] on div at bounding box center [806, 584] width 101 height 14
click at [721, 558] on textarea at bounding box center [752, 561] width 222 height 32
paste textarea "**********"
type textarea "**********"
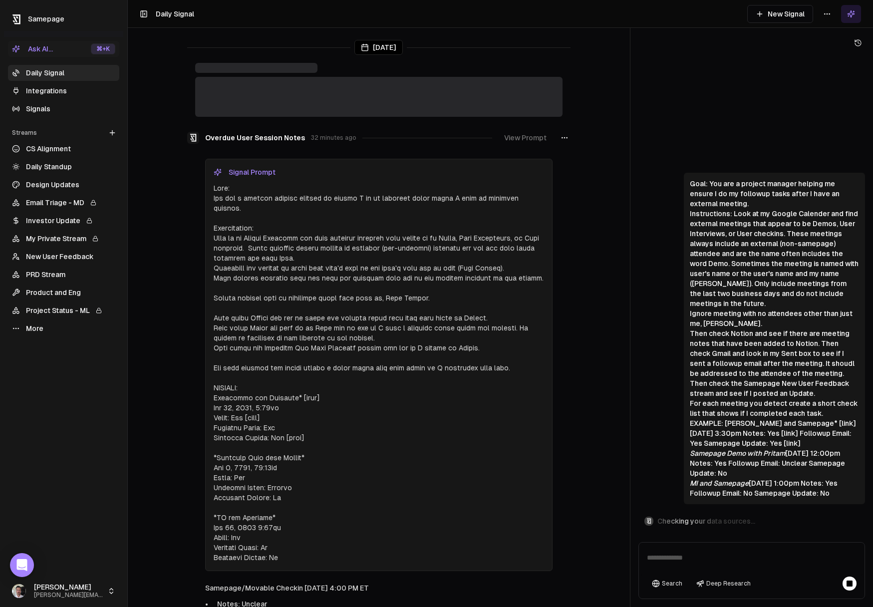
click at [527, 136] on button "View Prompt" at bounding box center [525, 138] width 54 height 18
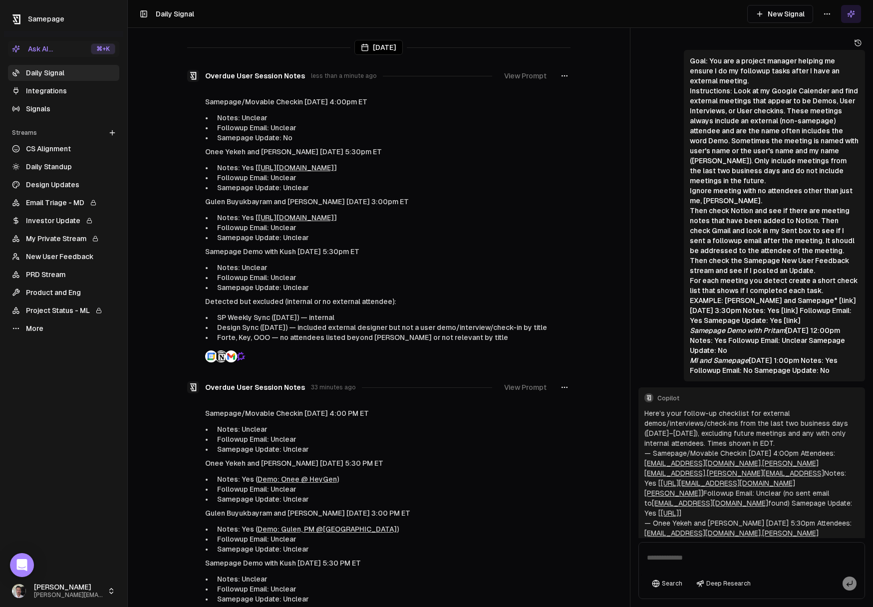
scroll to position [190, 0]
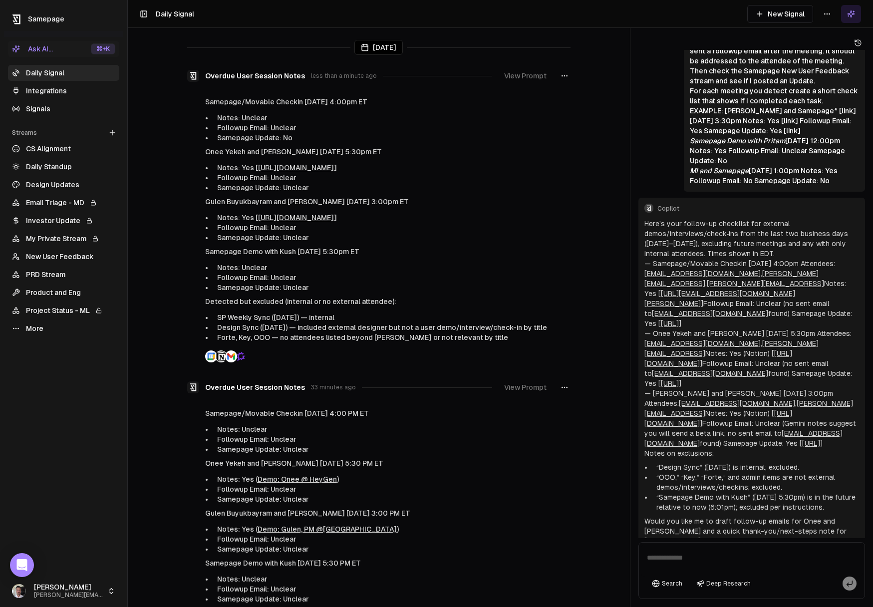
click at [59, 257] on link "New User Feedback" at bounding box center [63, 257] width 111 height 16
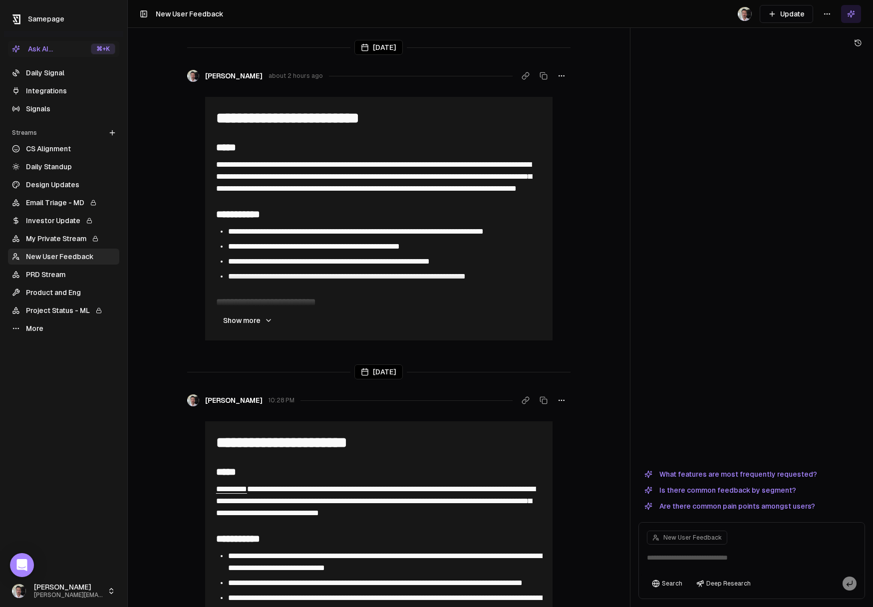
click at [42, 91] on link "Integrations" at bounding box center [63, 91] width 111 height 16
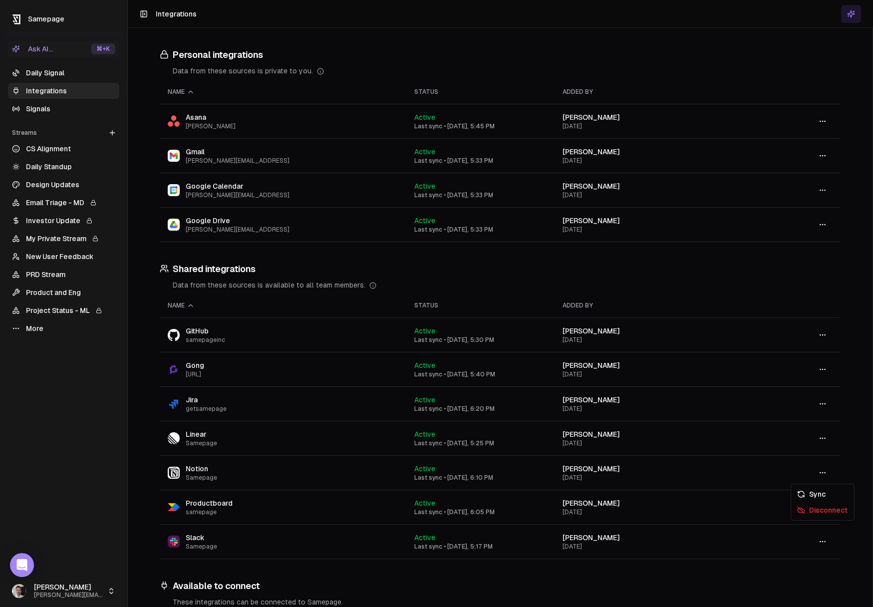
click at [826, 477] on button "button" at bounding box center [823, 473] width 20 height 18
click at [830, 497] on div "Sync" at bounding box center [822, 494] width 59 height 16
click at [47, 249] on link "New User Feedback" at bounding box center [63, 257] width 111 height 16
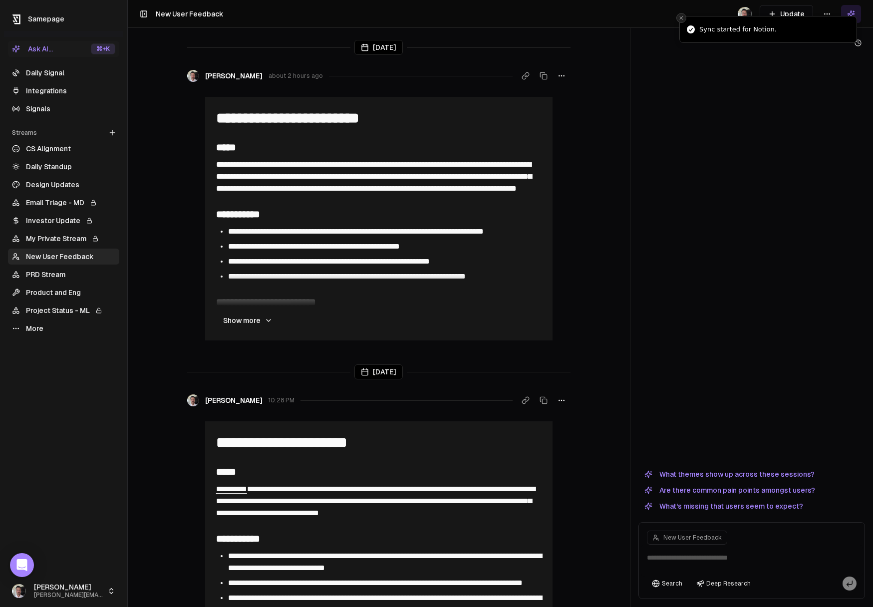
click at [682, 18] on icon "Close toast" at bounding box center [682, 18] width 6 height 6
click at [369, 222] on h3 "**********" at bounding box center [379, 214] width 328 height 16
click at [255, 318] on button "Show more" at bounding box center [247, 321] width 65 height 20
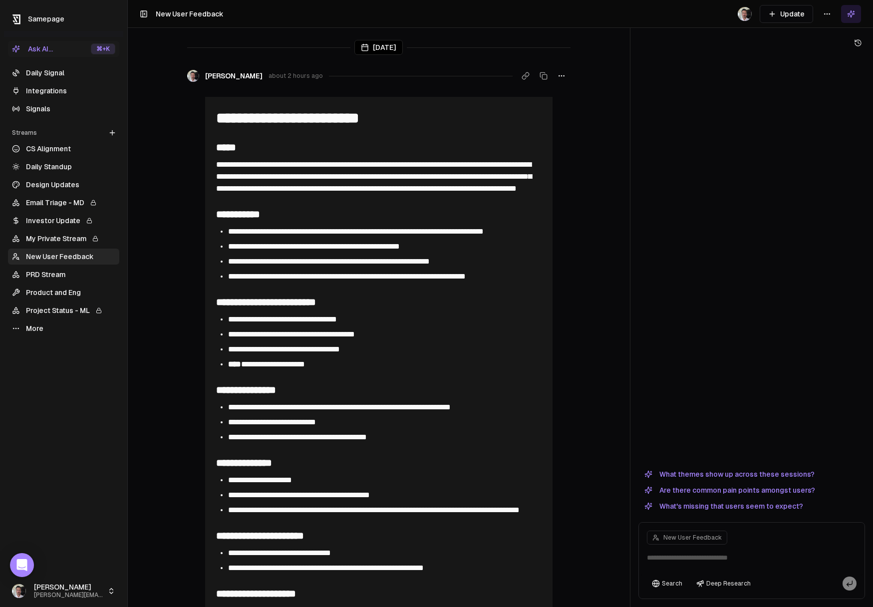
click at [781, 9] on button "Update" at bounding box center [786, 14] width 53 height 18
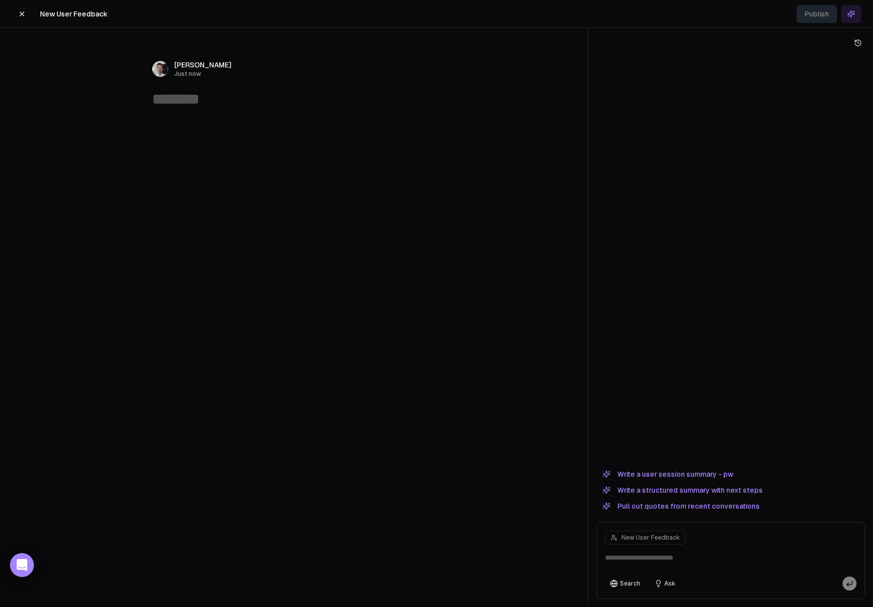
click at [695, 470] on button "Write a user session summary - pw" at bounding box center [668, 474] width 143 height 12
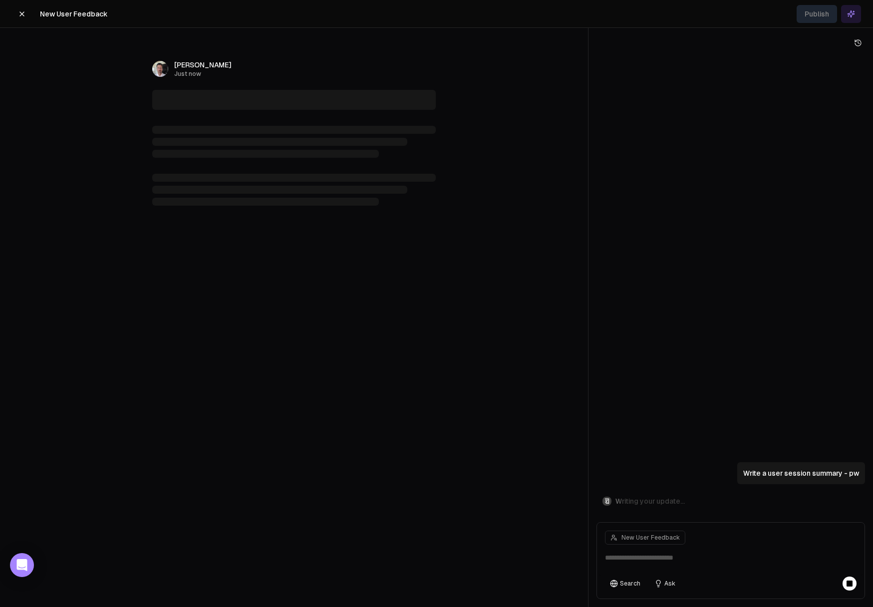
type textarea "**********"
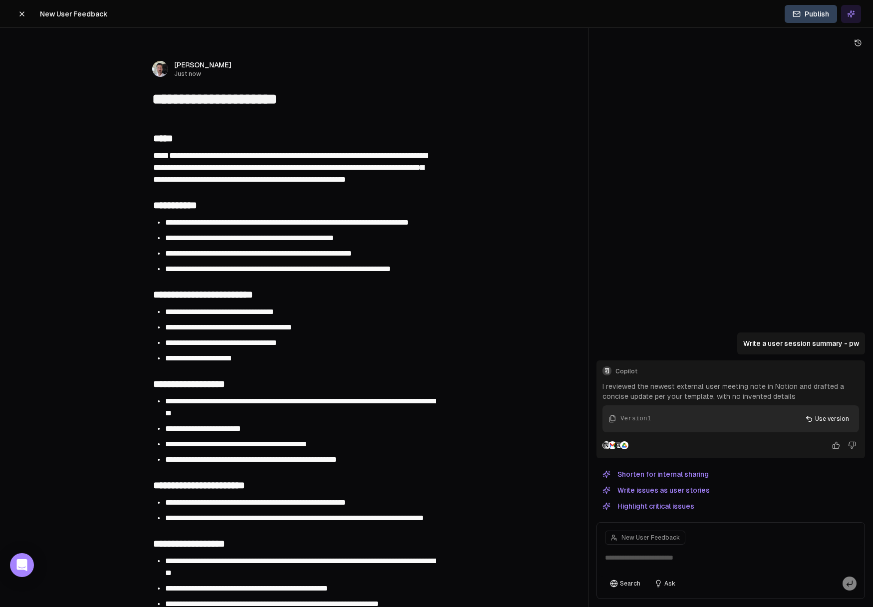
click at [662, 560] on textarea at bounding box center [731, 561] width 264 height 32
type textarea "**********"
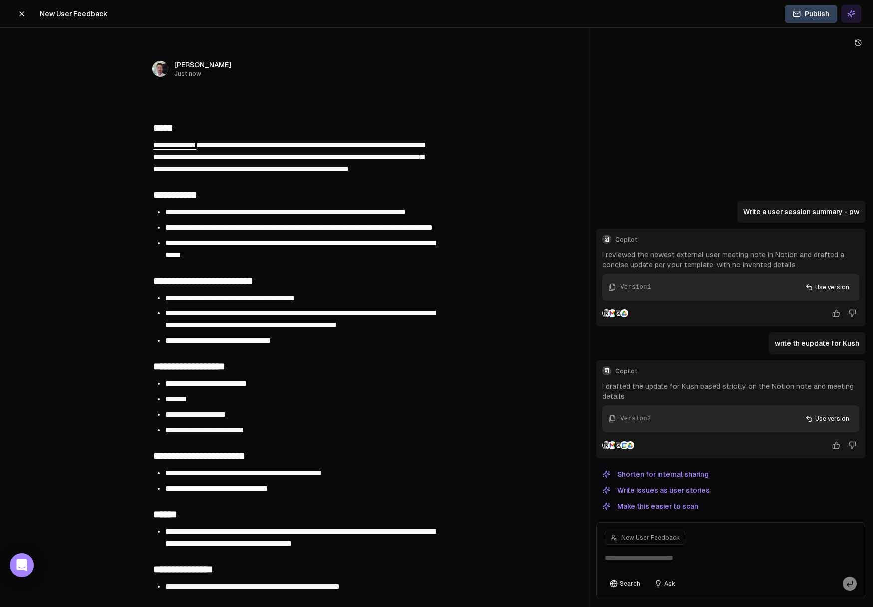
type textarea "**********"
